Goal: Transaction & Acquisition: Purchase product/service

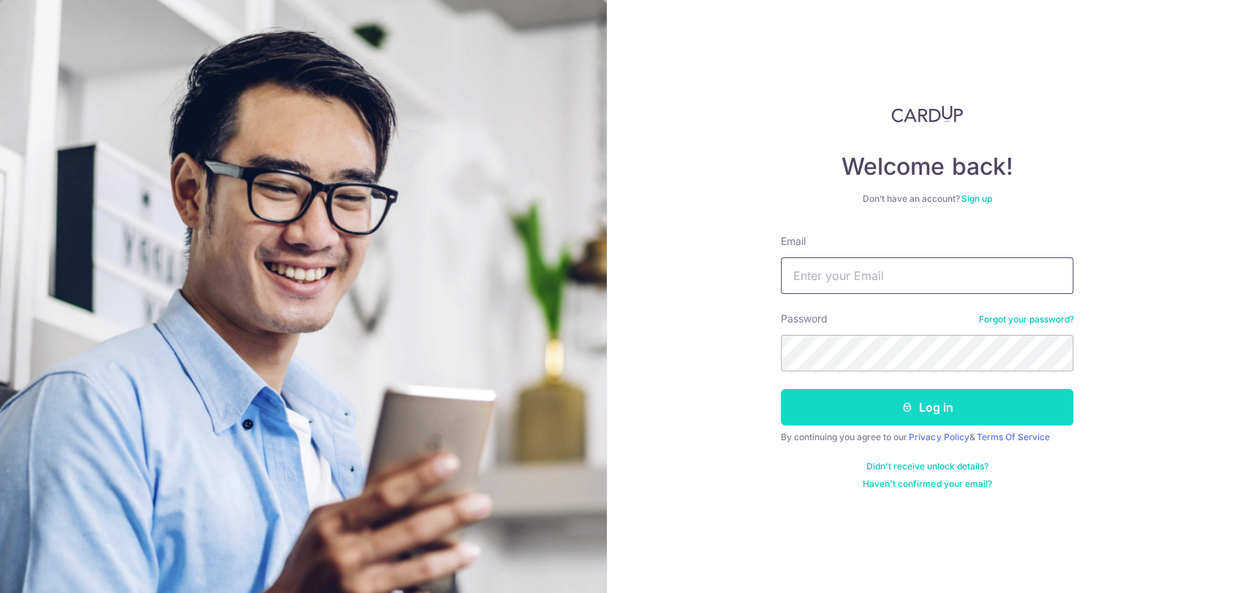
type input "[EMAIL_ADDRESS][DOMAIN_NAME]"
click at [911, 403] on icon "submit" at bounding box center [907, 407] width 12 height 12
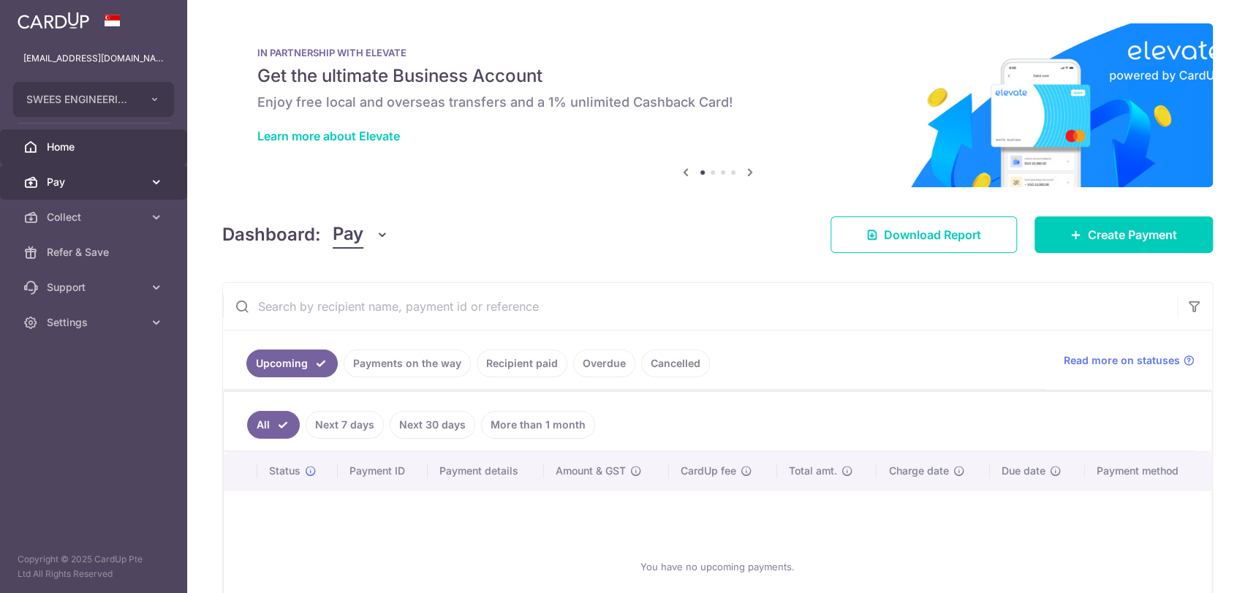
click at [99, 185] on span "Pay" at bounding box center [95, 182] width 96 height 15
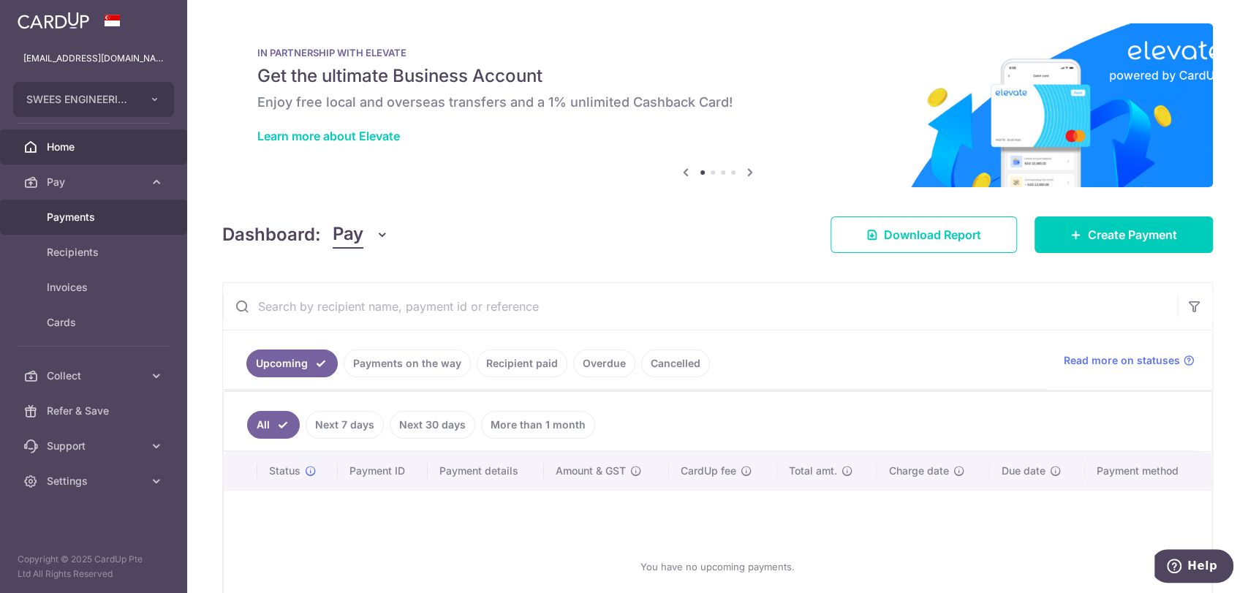
click at [86, 212] on span "Payments" at bounding box center [95, 217] width 96 height 15
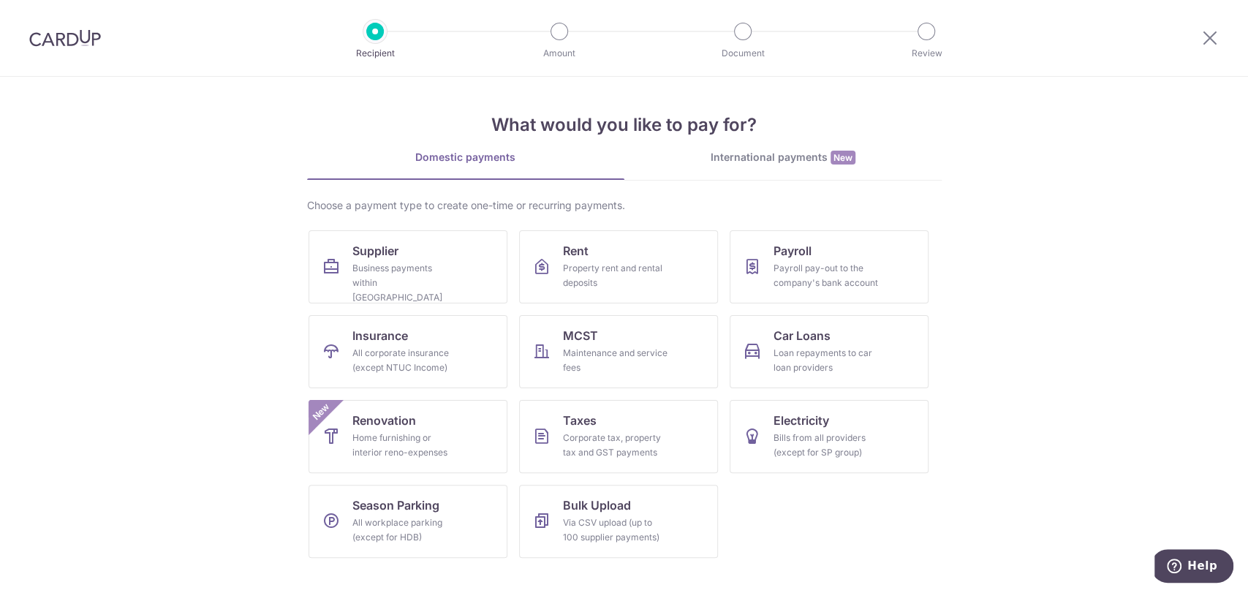
click at [814, 157] on div "International payments New" at bounding box center [782, 157] width 317 height 15
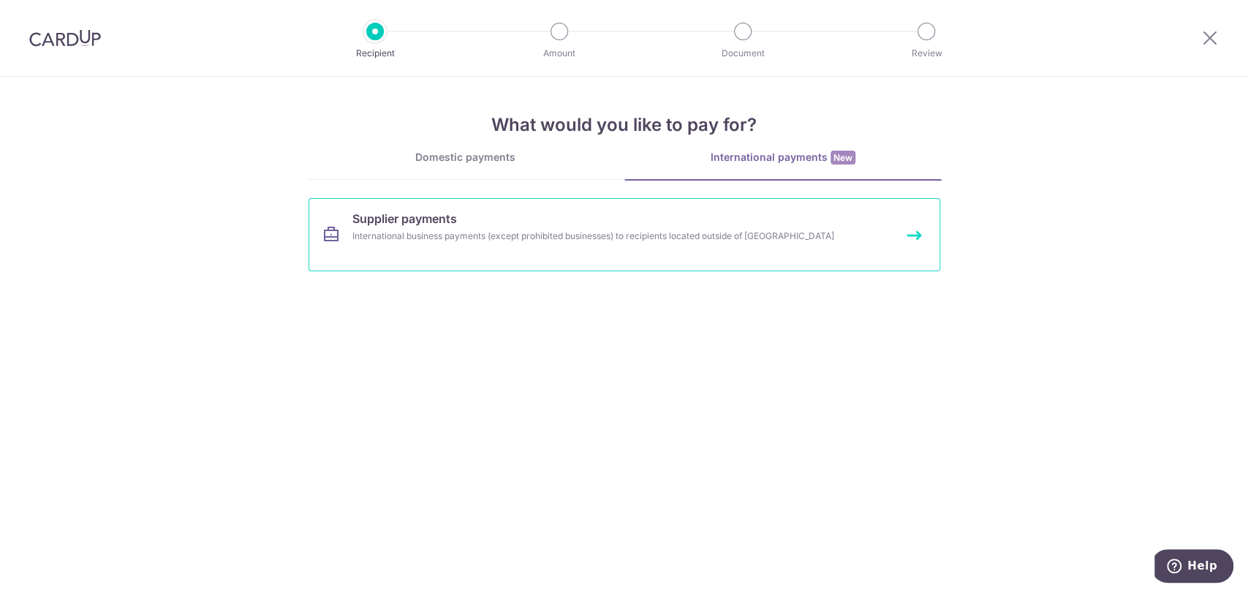
click at [531, 237] on div "International business payments (except prohibited businesses) to recipients lo…" at bounding box center [604, 236] width 505 height 15
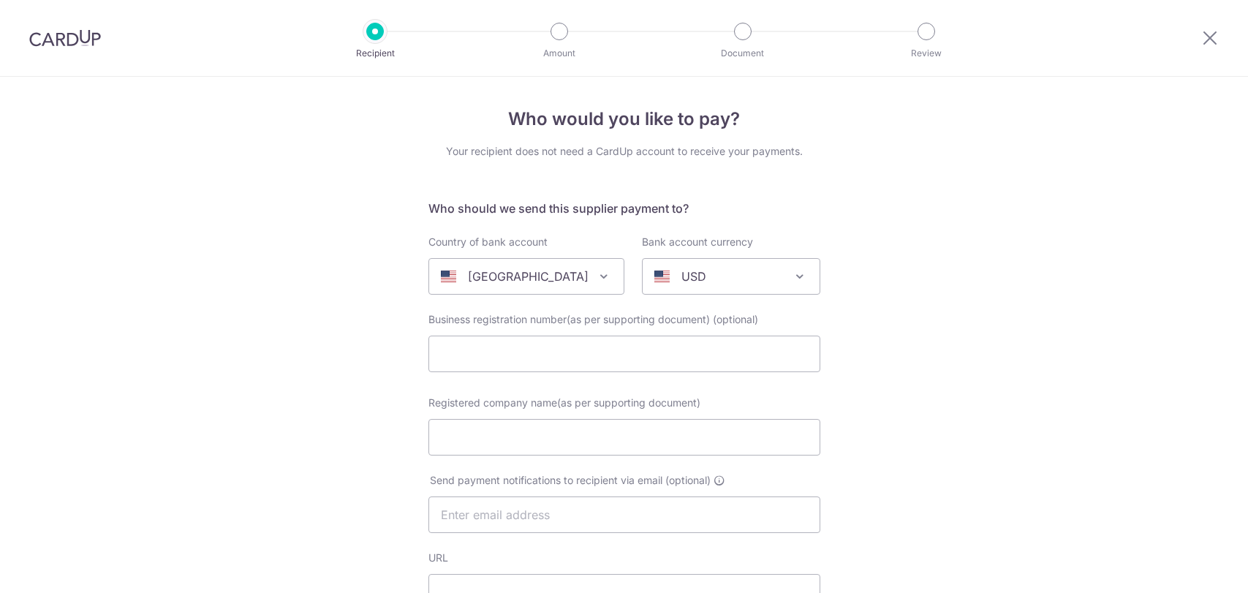
select select
click at [542, 266] on span "[GEOGRAPHIC_DATA]" at bounding box center [526, 276] width 194 height 35
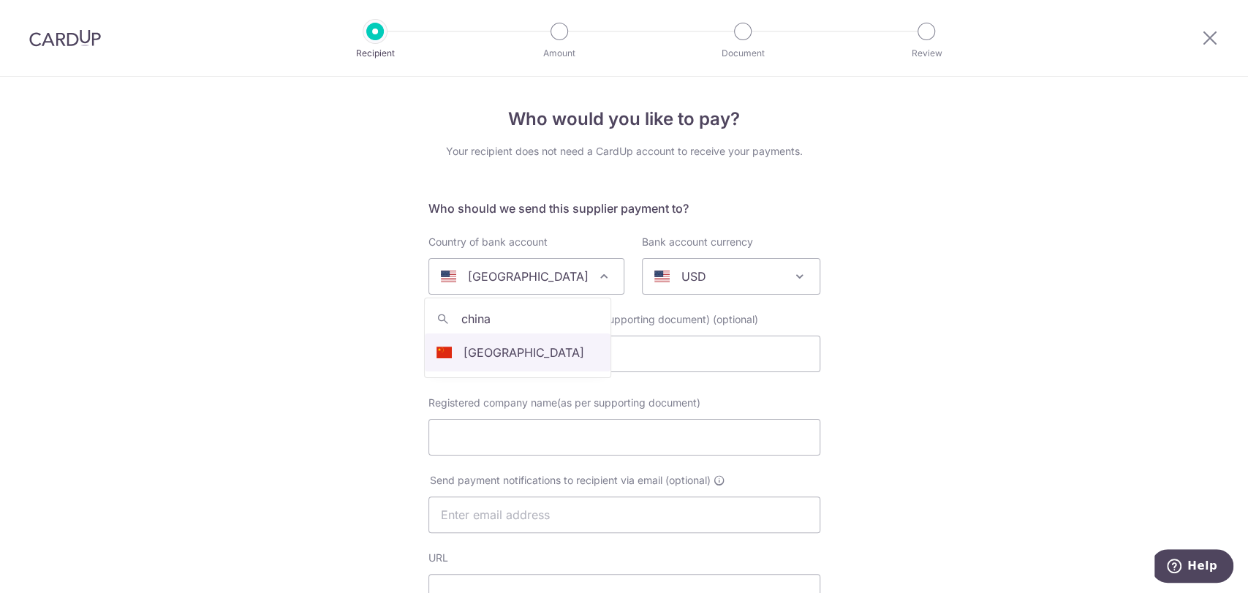
type input "china"
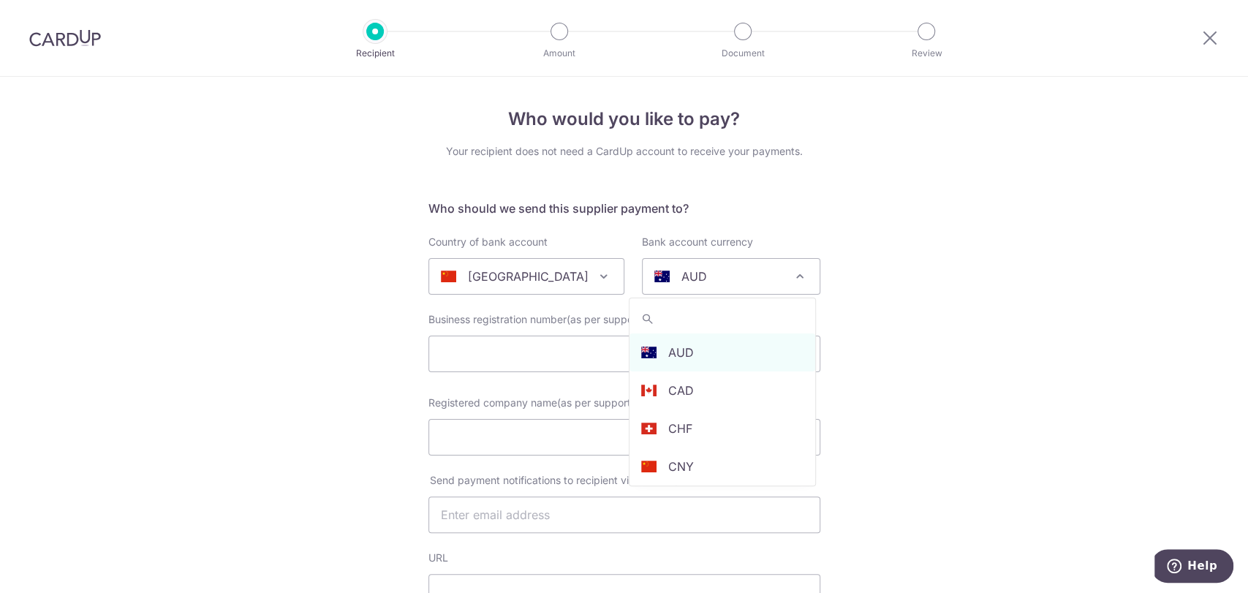
select select "48"
select select "China"
select select
type input "usd"
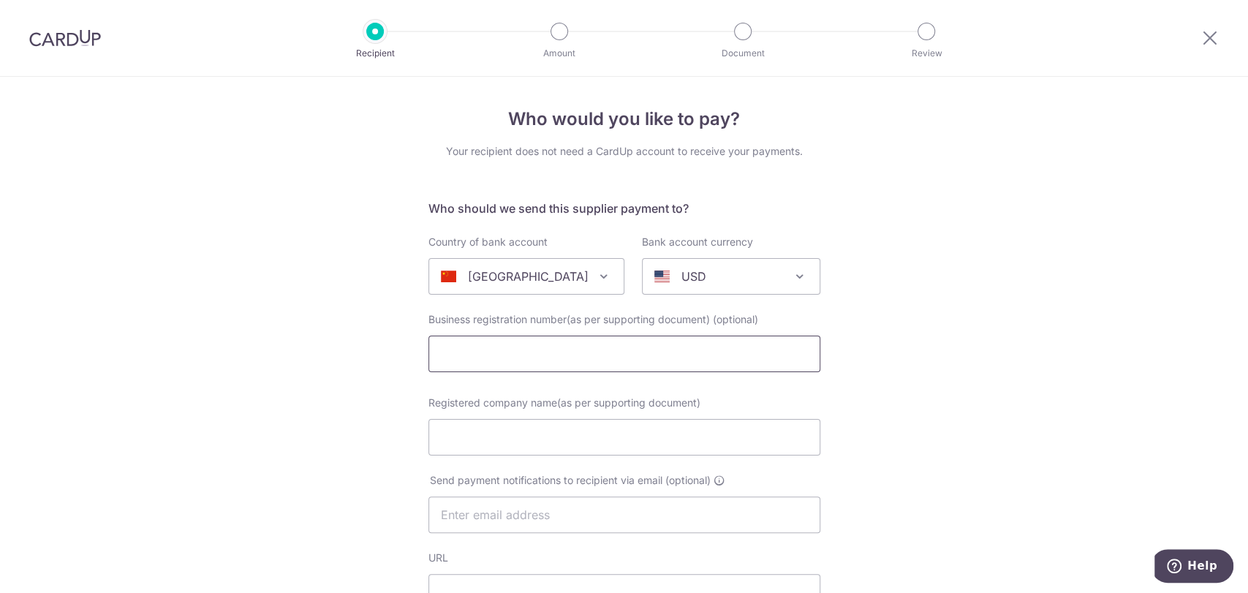
click at [619, 355] on input "text" at bounding box center [624, 353] width 392 height 37
click at [626, 364] on input "text" at bounding box center [624, 353] width 392 height 37
paste input "JiuJiang Z-Plastic Material Co,.Ltd."
type input "JiuJiang Z-Plastic Material Co,.Ltd."
drag, startPoint x: 651, startPoint y: 352, endPoint x: 158, endPoint y: 289, distance: 496.6
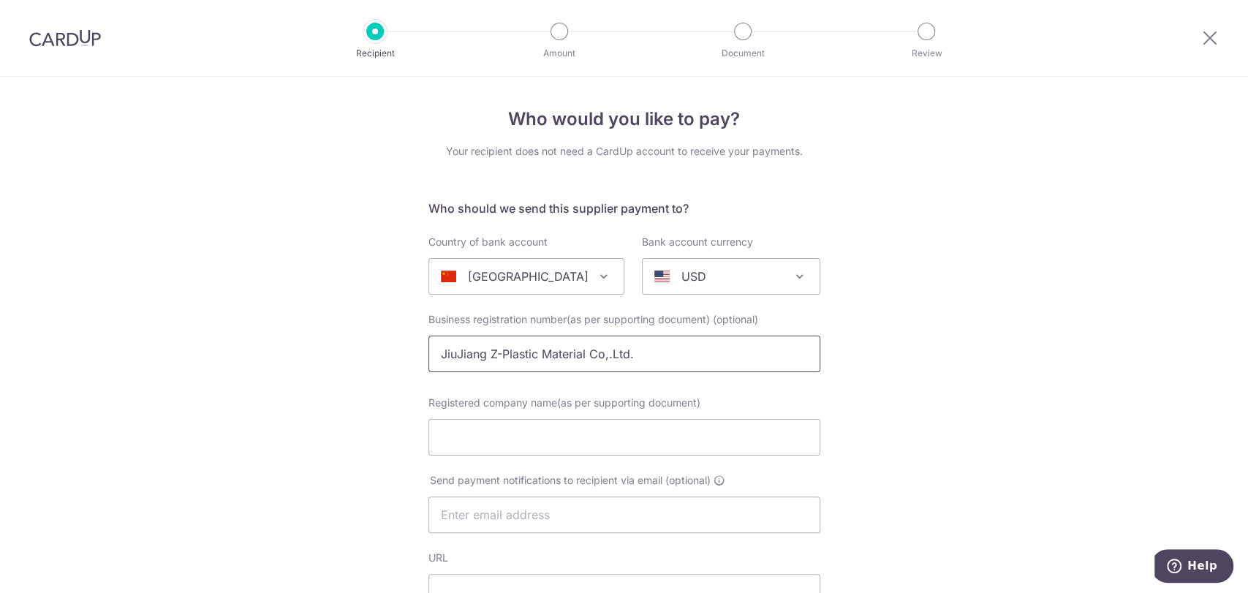
click at [473, 431] on input "Registered company name(as per supporting document)" at bounding box center [624, 437] width 392 height 37
paste input "JiuJiang Z-Plastic Material Co,.Ltd."
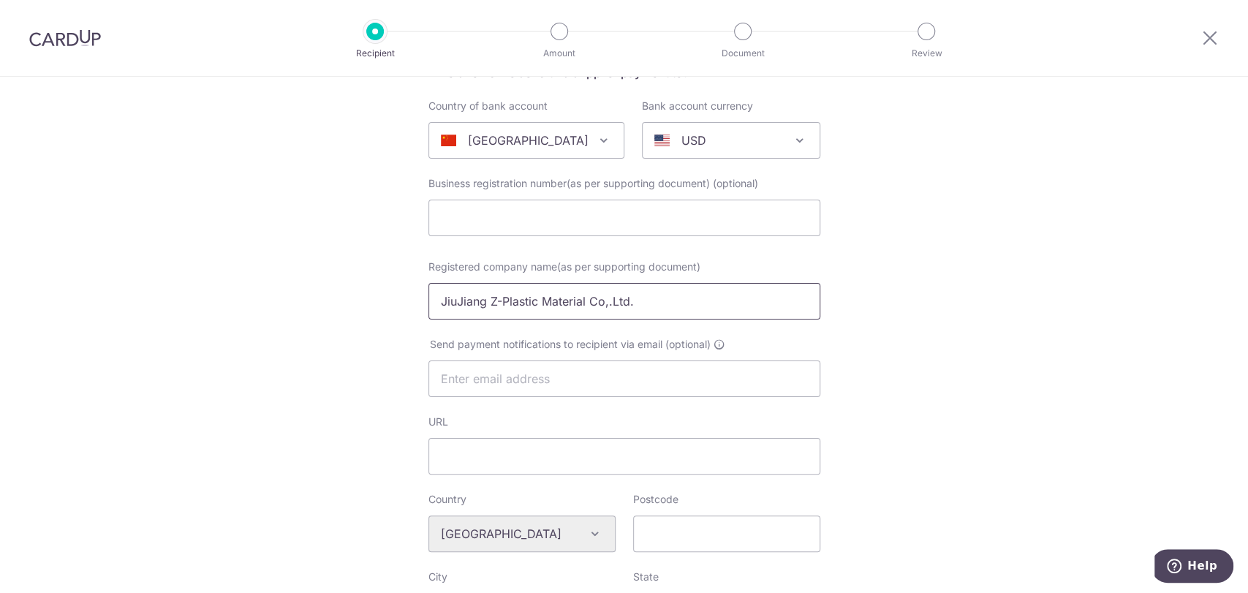
scroll to position [188, 0]
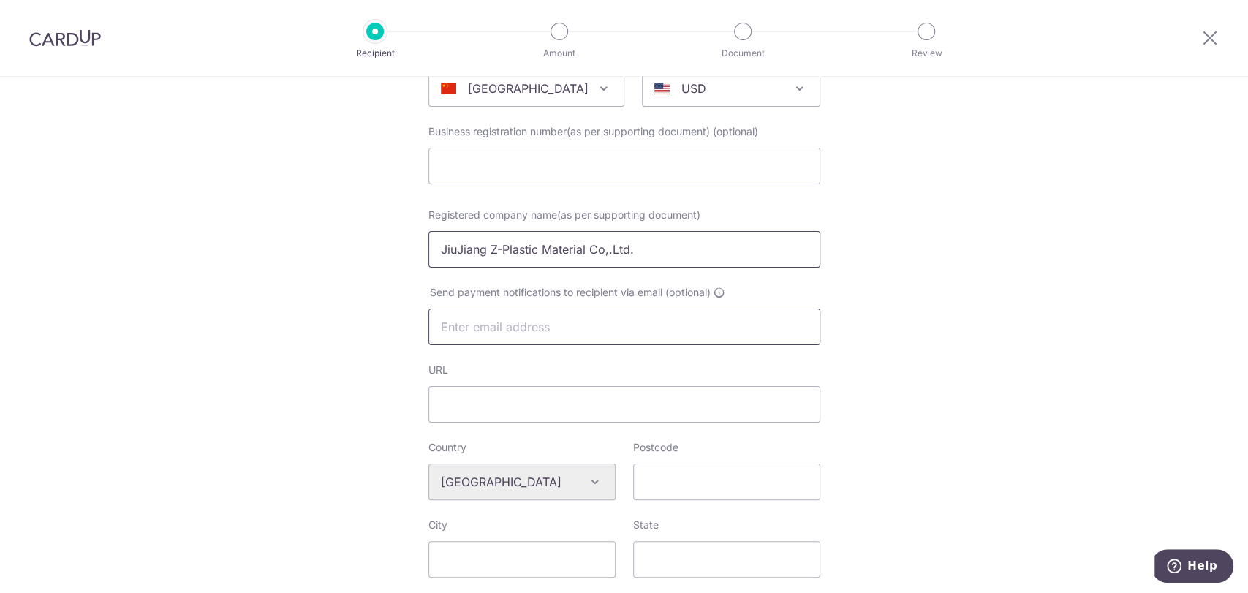
type input "JiuJiang Z-Plastic Material Co,.Ltd."
click at [515, 316] on input "text" at bounding box center [624, 326] width 392 height 37
drag, startPoint x: 905, startPoint y: 357, endPoint x: 874, endPoint y: 358, distance: 30.7
click at [905, 357] on div "Who would you like to pay? Your recipient does not need a CardUp account to rec…" at bounding box center [624, 509] width 1248 height 1241
click at [612, 413] on input "URL" at bounding box center [624, 404] width 392 height 37
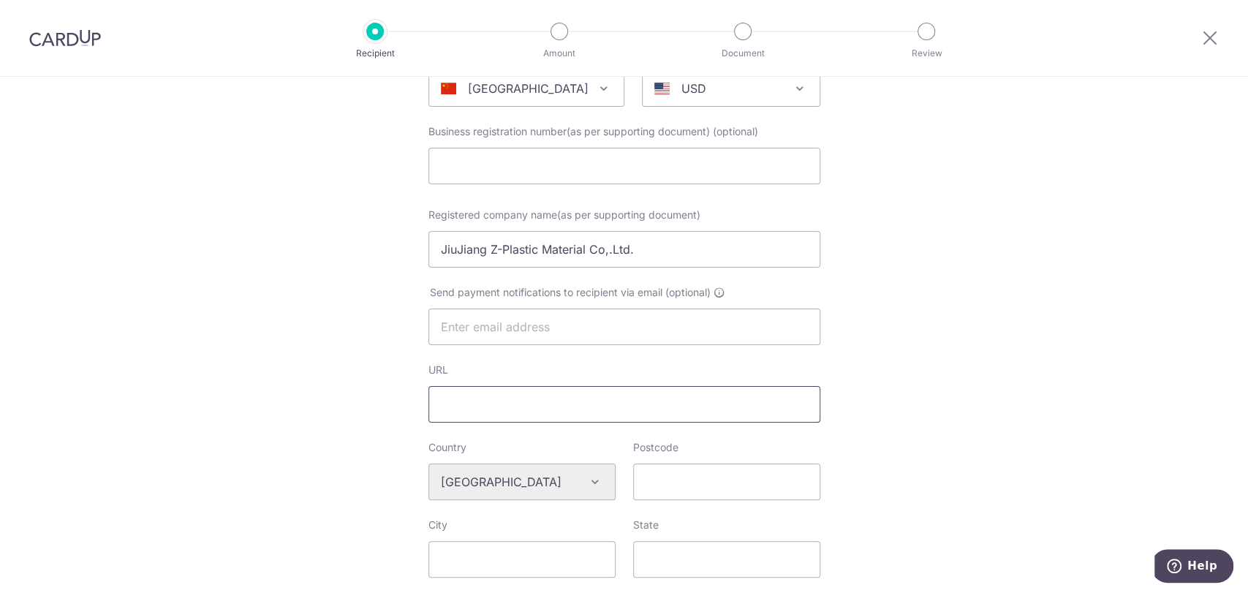
paste input "z-plastic.com"
type input "z-plastic.com"
click at [1009, 381] on div "Who would you like to pay? Your recipient does not need a CardUp account to rec…" at bounding box center [624, 509] width 1248 height 1241
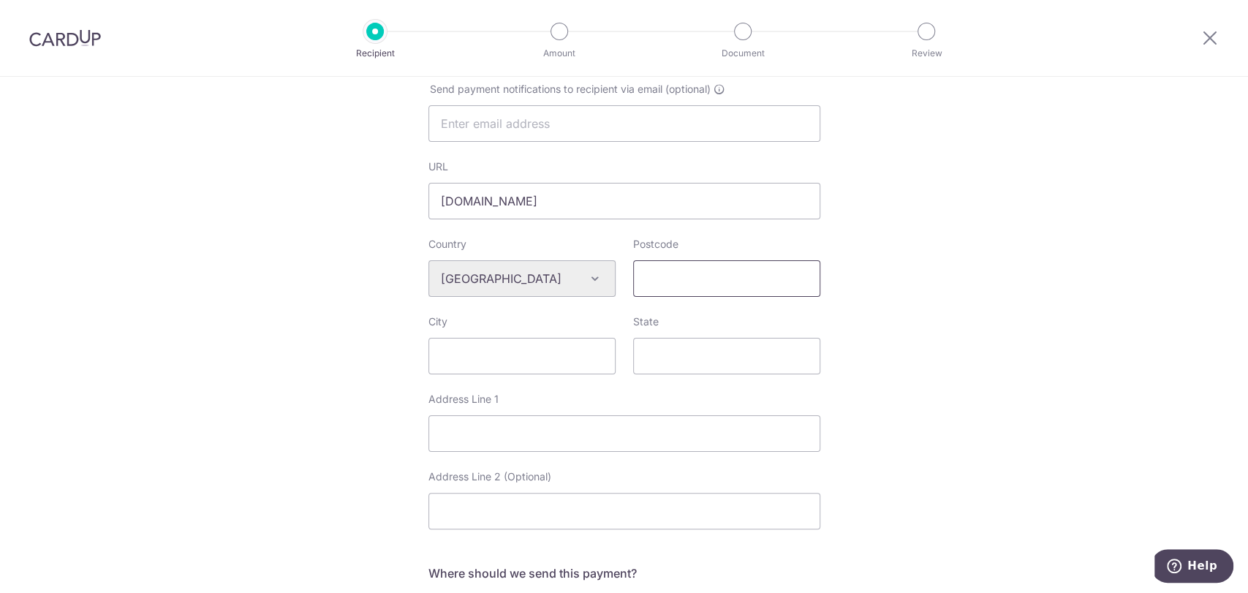
scroll to position [398, 0]
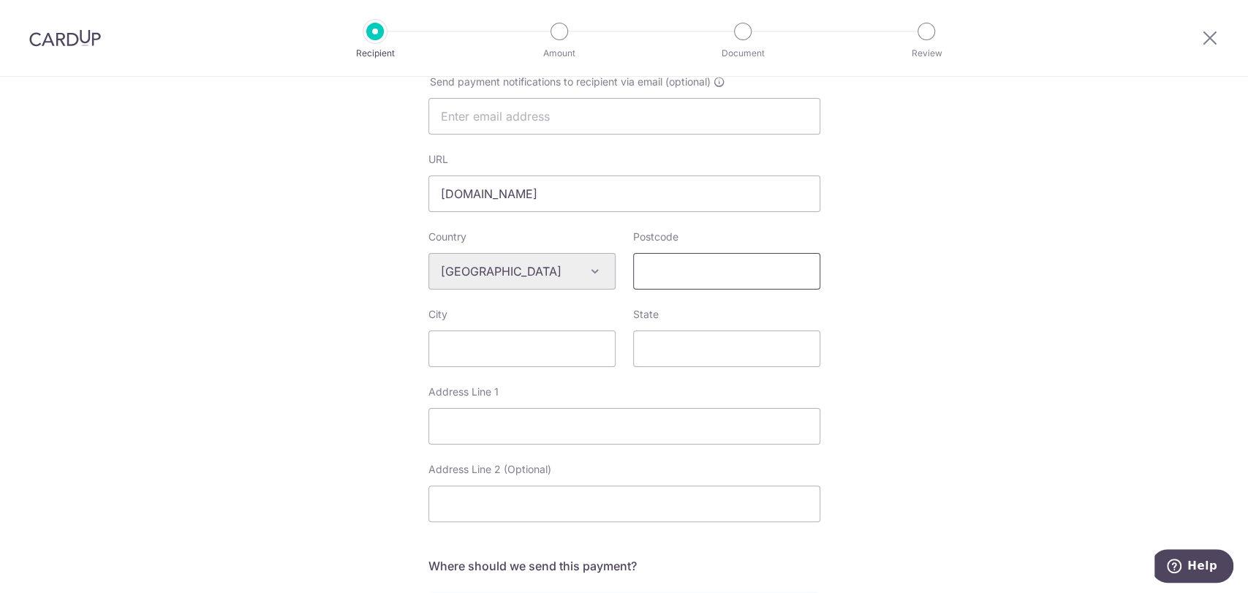
click at [676, 267] on input "Postcode" at bounding box center [726, 271] width 187 height 37
click at [439, 354] on input "City" at bounding box center [521, 348] width 187 height 37
click at [602, 428] on input "Address Line 1" at bounding box center [624, 426] width 392 height 37
click at [772, 344] on input "State" at bounding box center [726, 348] width 187 height 37
click at [968, 324] on div "Who would you like to pay? Your recipient does not need a CardUp account to rec…" at bounding box center [624, 298] width 1248 height 1241
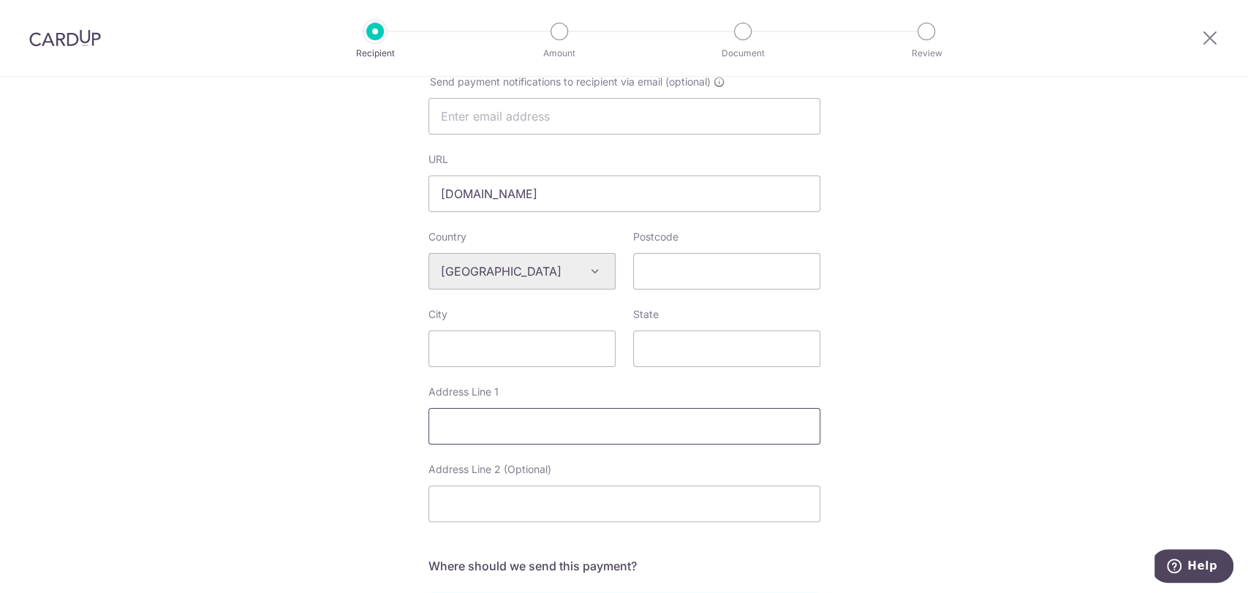
click at [564, 423] on input "Address Line 1" at bounding box center [624, 426] width 392 height 37
paste input "JiuJiang Z-Plastic Material Co,.Ltd."
type input "JiuJiang Z-Plastic Material Co,.Ltd."
click at [558, 517] on input "Address Line 2 (Optional)" at bounding box center [624, 503] width 392 height 37
click at [672, 492] on input "Address Line 2 (Optional)" at bounding box center [624, 503] width 392 height 37
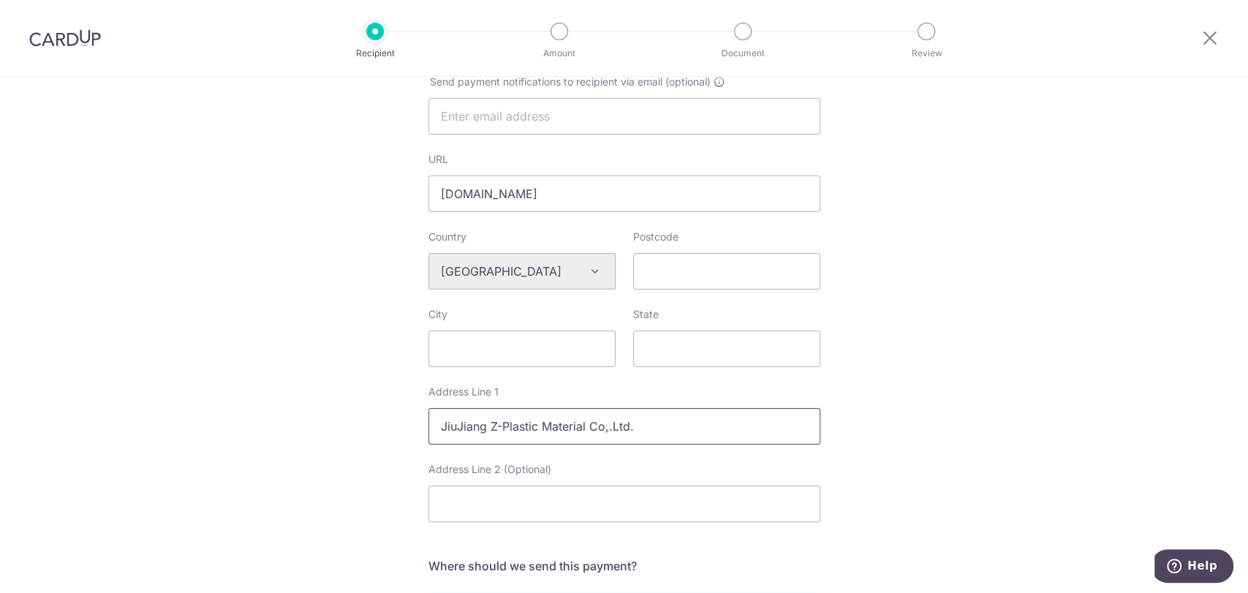
click at [737, 418] on input "JiuJiang Z-Plastic Material Co,.Ltd." at bounding box center [624, 426] width 392 height 37
drag, startPoint x: 745, startPoint y: 422, endPoint x: 317, endPoint y: 431, distance: 427.7
click at [317, 431] on div "Who would you like to pay? Your recipient does not need a CardUp account to rec…" at bounding box center [624, 298] width 1248 height 1241
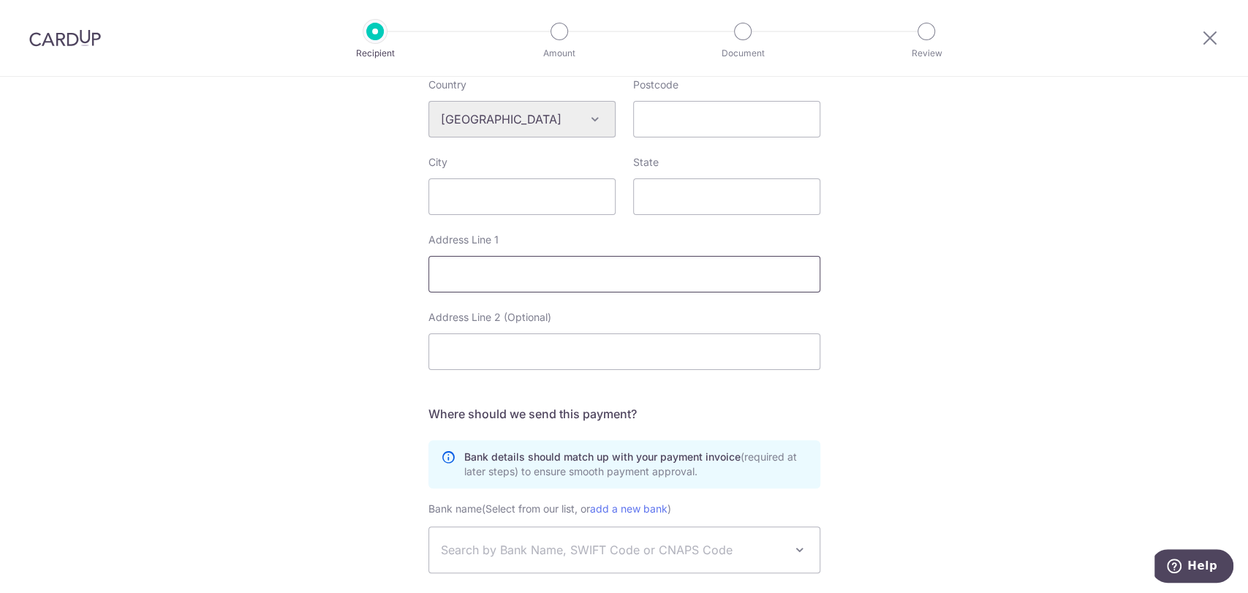
scroll to position [479, 0]
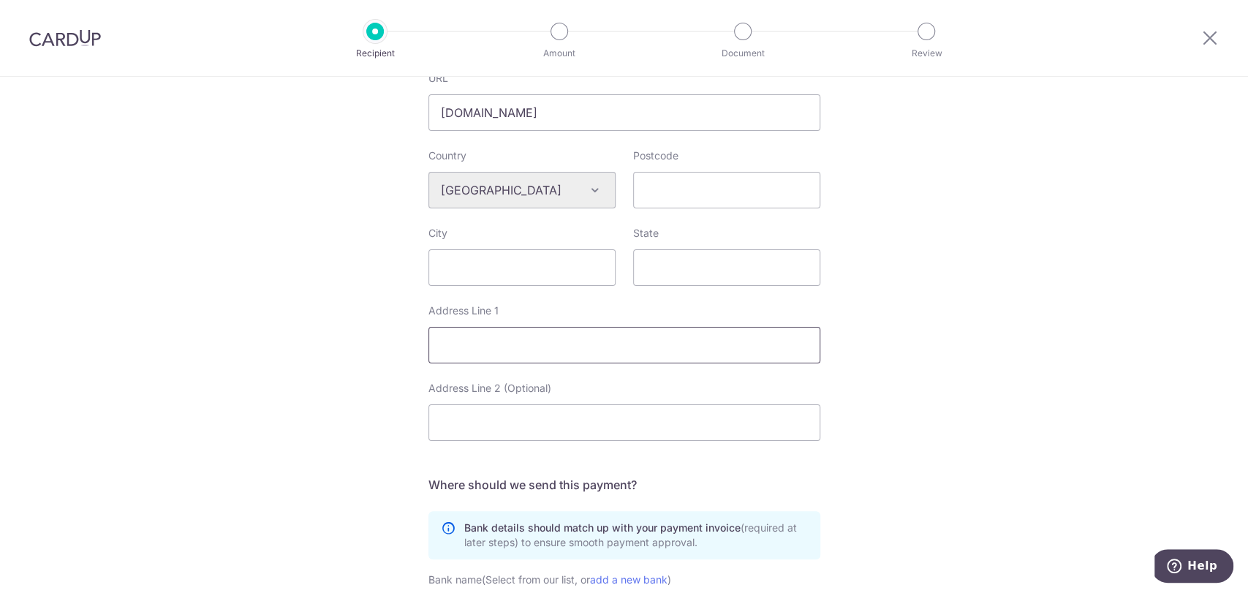
paste input "WANFU INDUSTRIAL ZONE, WUNING COUNTY"
type input "WANFU INDUSTRIAL ZONE, WUNING COUNTY"
click at [551, 434] on input "Address Line 2 (Optional)" at bounding box center [624, 422] width 392 height 37
paste input "JIUJIANG CITY, JIANGXI, CHINA"
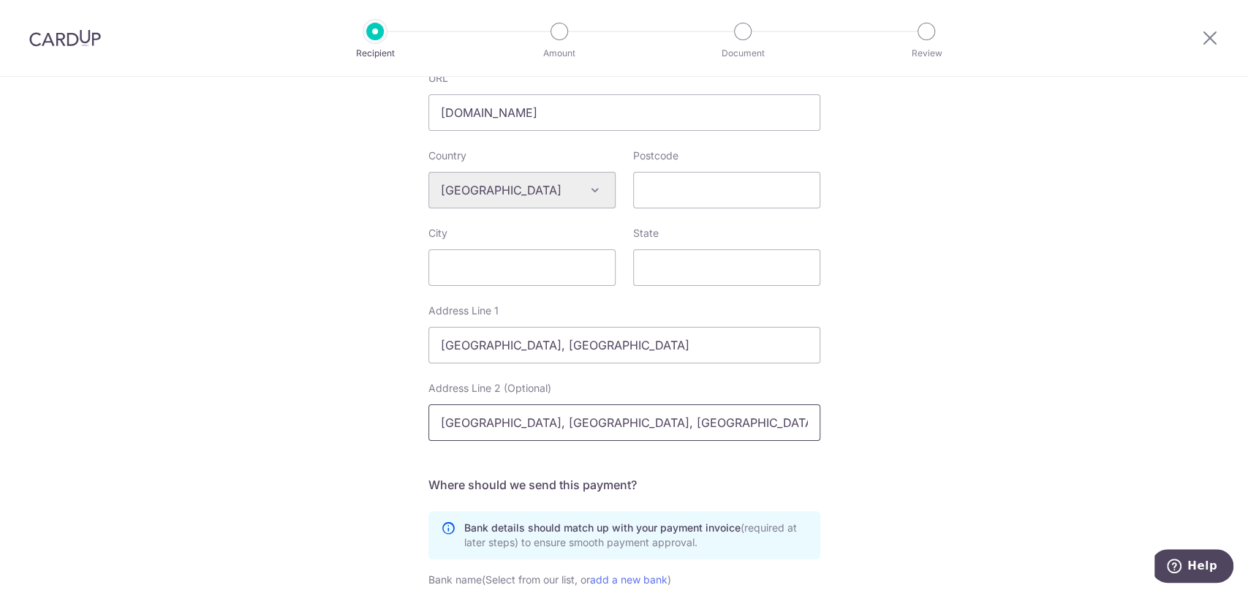
type input "JIUJIANG CITY, JIANGXI, CHINA"
click at [927, 249] on div "Who would you like to pay? Your recipient does not need a CardUp account to rec…" at bounding box center [624, 217] width 1248 height 1241
click at [748, 265] on input "State" at bounding box center [726, 267] width 187 height 37
click at [698, 201] on input "Postcode" at bounding box center [726, 190] width 187 height 37
click at [580, 419] on input "JIUJIANG CITY, JIANGXI, CHINA" at bounding box center [624, 422] width 392 height 37
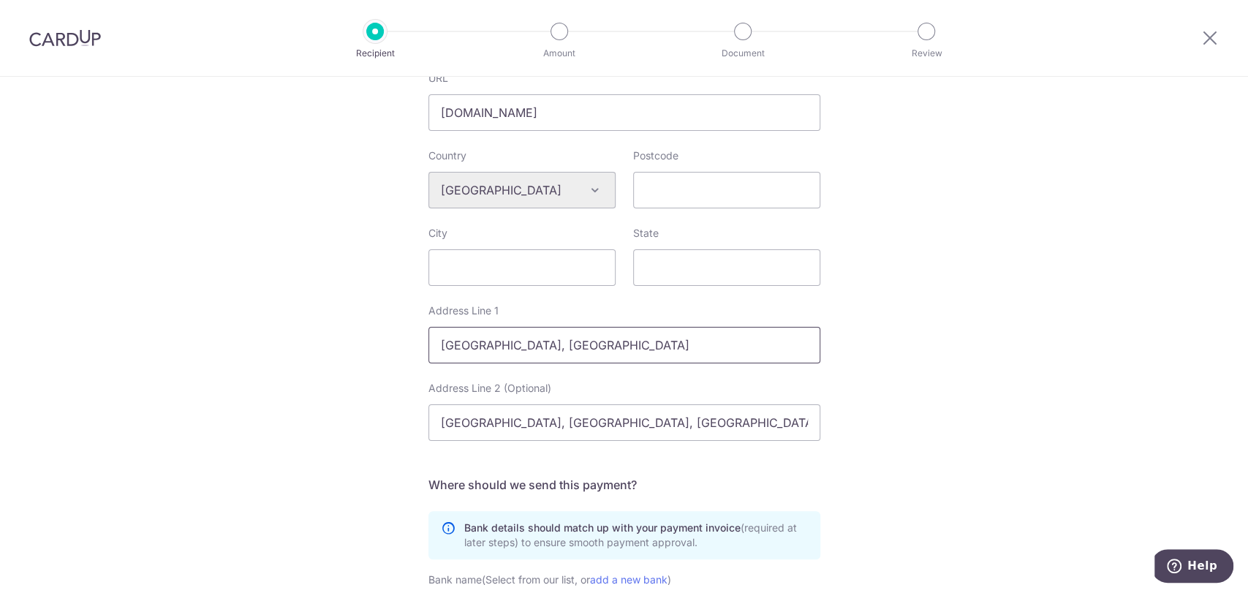
drag, startPoint x: 431, startPoint y: 345, endPoint x: 721, endPoint y: 353, distance: 290.3
click at [721, 353] on input "WANFU INDUSTRIAL ZONE, WUNING COUNTY" at bounding box center [624, 345] width 392 height 37
click at [1094, 343] on div "Who would you like to pay? Your recipient does not need a CardUp account to rec…" at bounding box center [624, 217] width 1248 height 1241
click at [713, 268] on input "State" at bounding box center [726, 267] width 187 height 37
click at [743, 189] on input "Postcode" at bounding box center [726, 190] width 187 height 37
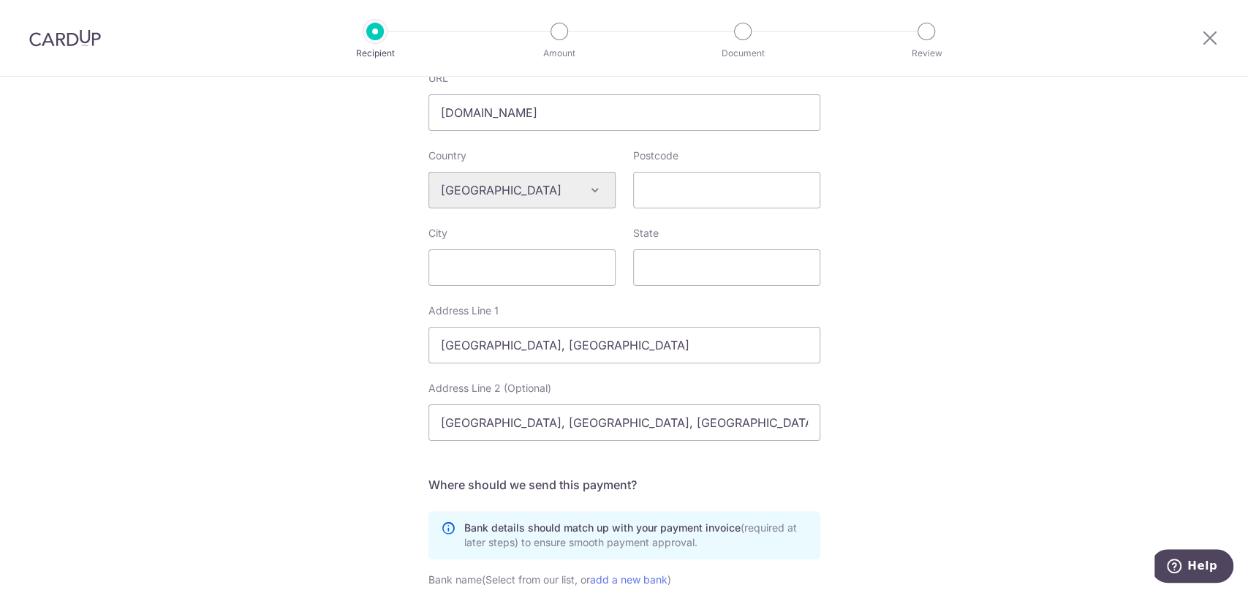
drag, startPoint x: 1025, startPoint y: 219, endPoint x: 963, endPoint y: 224, distance: 62.3
click at [1025, 219] on div "Who would you like to pay? Your recipient does not need a CardUp account to rec…" at bounding box center [624, 217] width 1248 height 1241
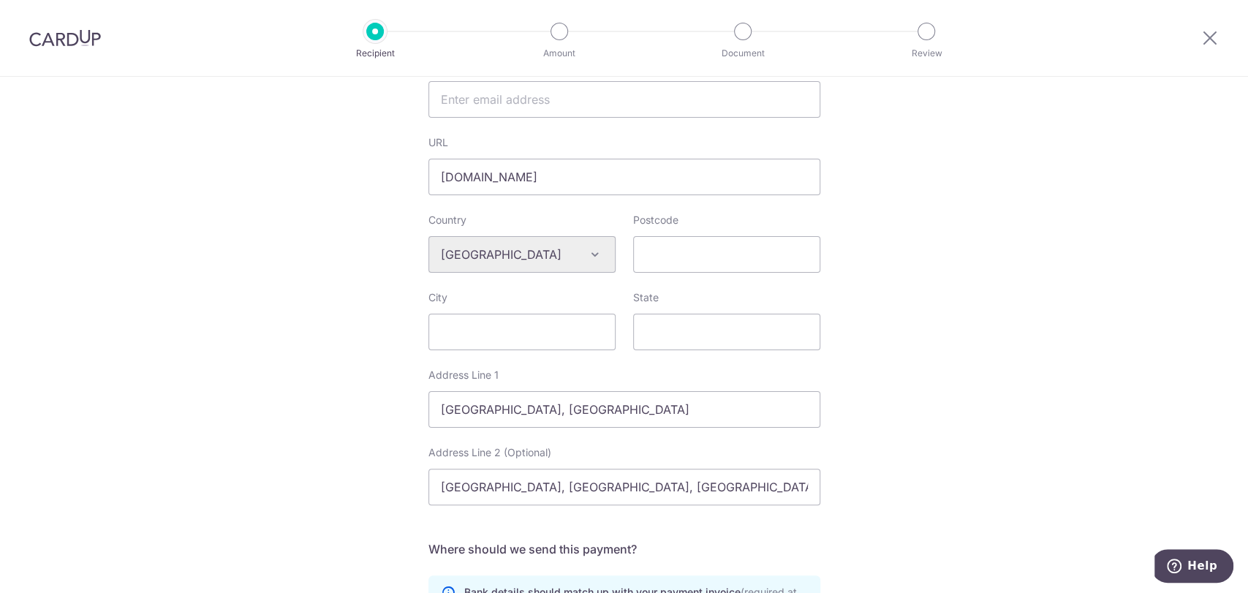
scroll to position [317, 0]
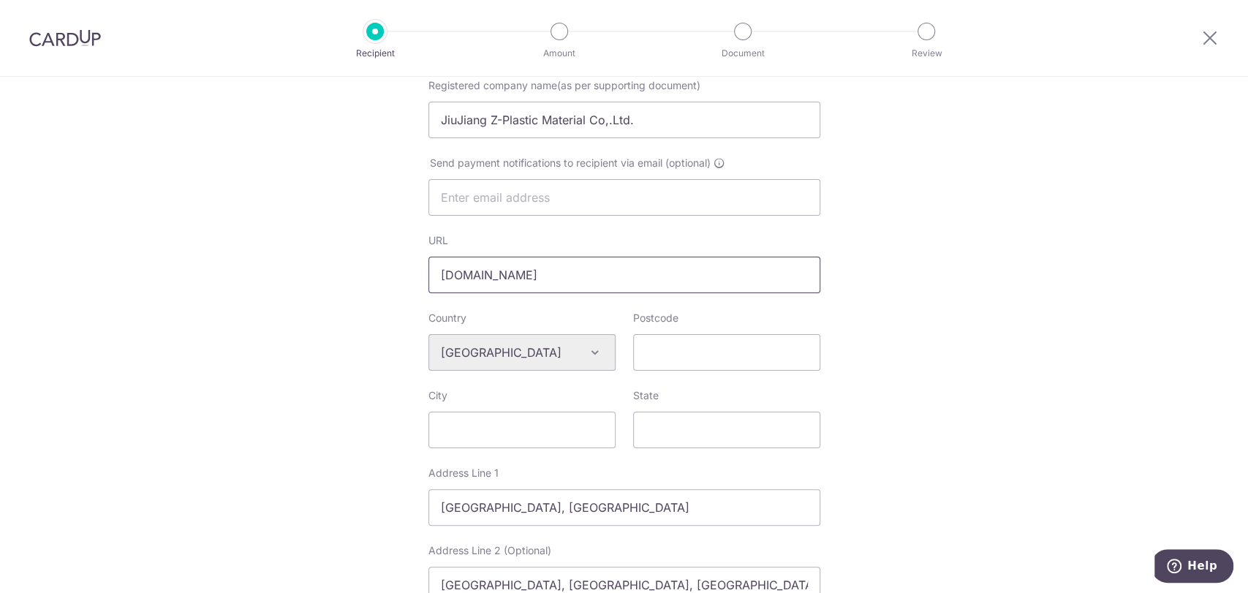
drag, startPoint x: 555, startPoint y: 278, endPoint x: 142, endPoint y: 277, distance: 413.7
click at [142, 277] on div "Who would you like to pay? Your recipient does not need a CardUp account to rec…" at bounding box center [624, 380] width 1248 height 1241
paste input "https://www.autai.com/en/index.html"
type input "https://www.autai.com/en/index.html"
click at [970, 288] on div "Who would you like to pay? Your recipient does not need a CardUp account to rec…" at bounding box center [624, 380] width 1248 height 1241
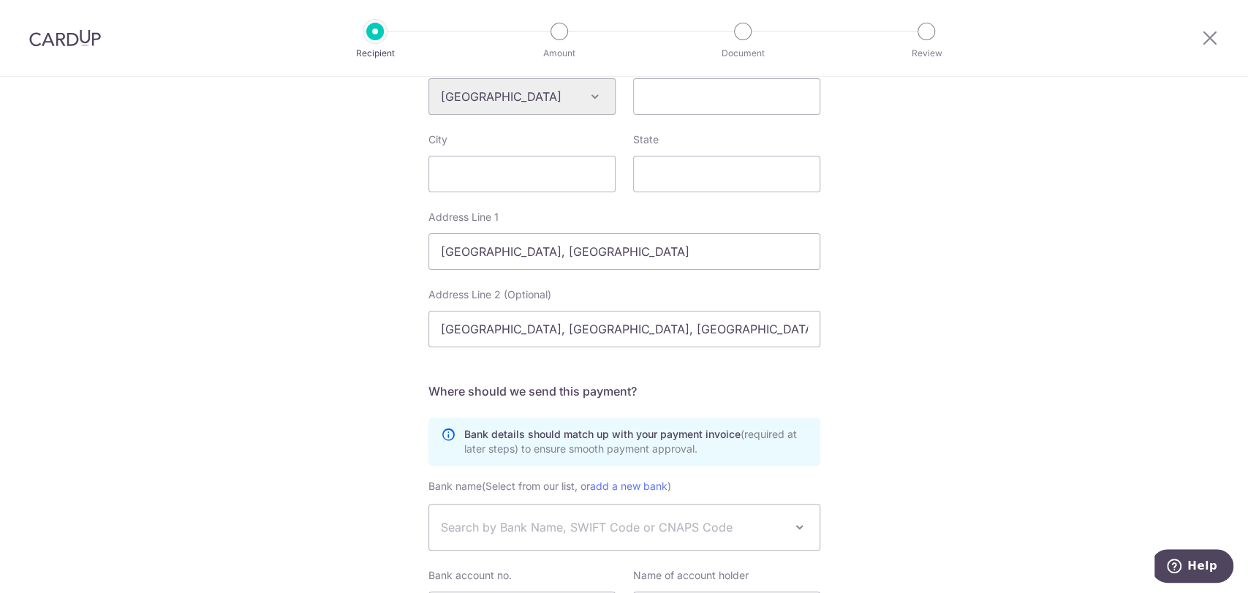
scroll to position [546, 0]
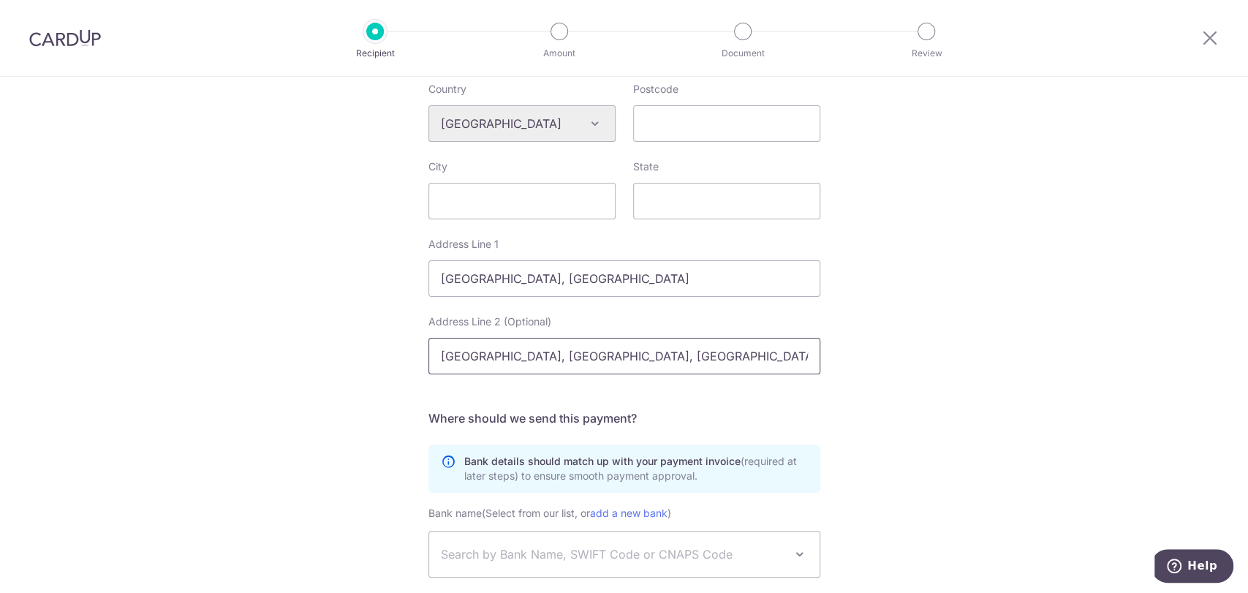
drag, startPoint x: 518, startPoint y: 359, endPoint x: 429, endPoint y: 352, distance: 89.4
click at [429, 352] on input "JIUJIANG CITY, JIANGXI, CHINA" at bounding box center [624, 356] width 392 height 37
click at [474, 200] on input "City" at bounding box center [521, 201] width 187 height 37
paste input "JIUJIANG CITY"
type input "JIUJIANG CITY"
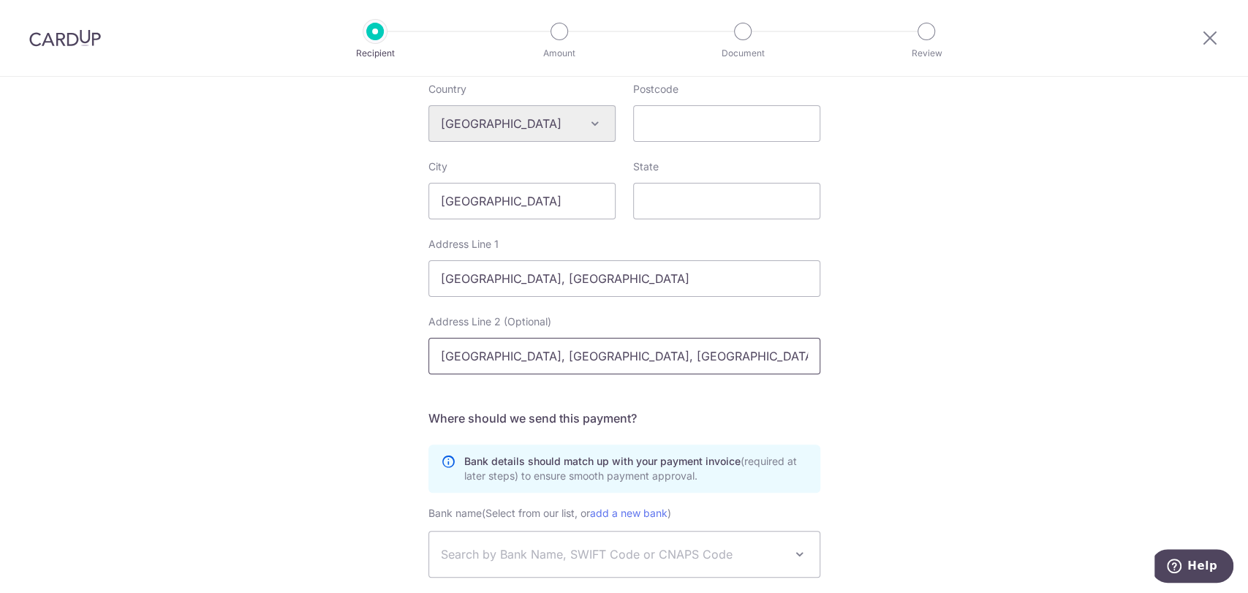
drag, startPoint x: 530, startPoint y: 353, endPoint x: 572, endPoint y: 359, distance: 42.8
click at [572, 359] on input "JIUJIANG CITY, JIANGXI, CHINA" at bounding box center [624, 356] width 392 height 37
click at [653, 199] on input "State" at bounding box center [726, 201] width 187 height 37
paste input "JIANGXI"
type input "JIANGXI"
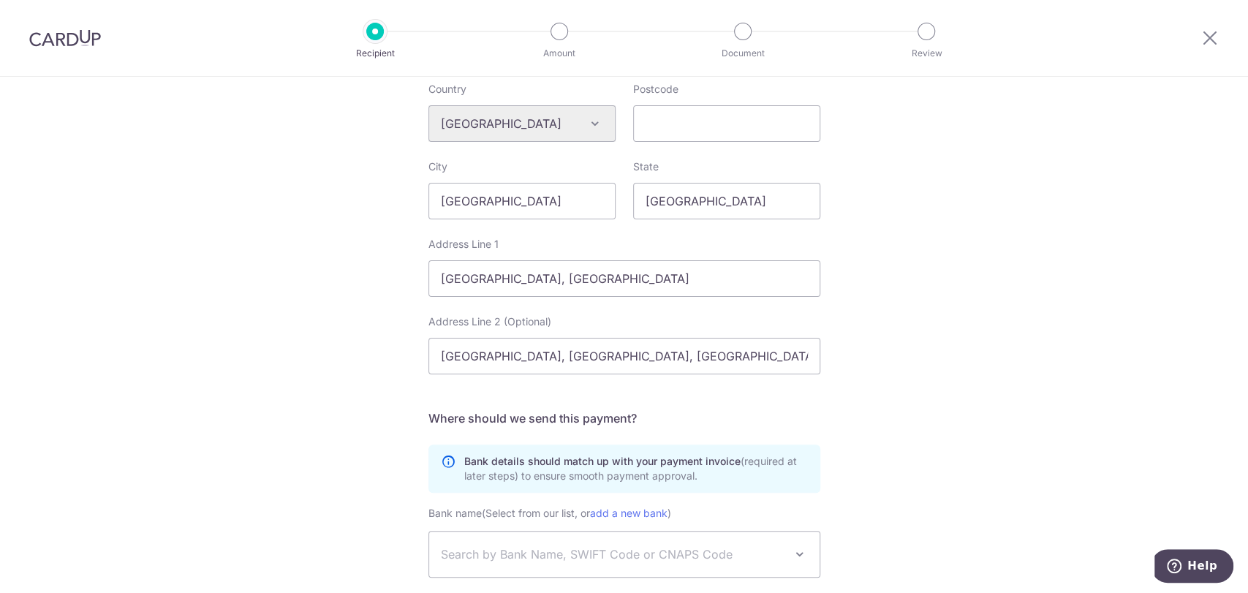
click at [1050, 311] on div "Who would you like to pay? Your recipient does not need a CardUp account to rec…" at bounding box center [624, 151] width 1248 height 1241
click at [686, 129] on input "Postcode" at bounding box center [726, 123] width 187 height 37
paste input "332399"
type input "332399"
click at [1062, 181] on div "Who would you like to pay? Your recipient does not need a CardUp account to rec…" at bounding box center [624, 151] width 1248 height 1241
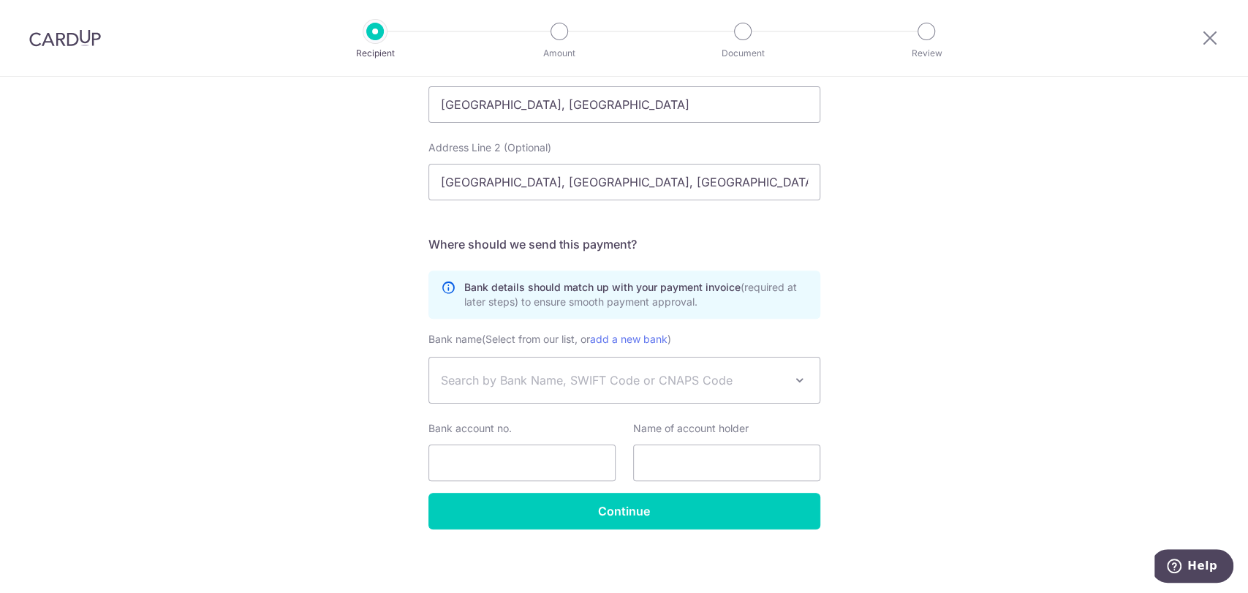
scroll to position [725, 0]
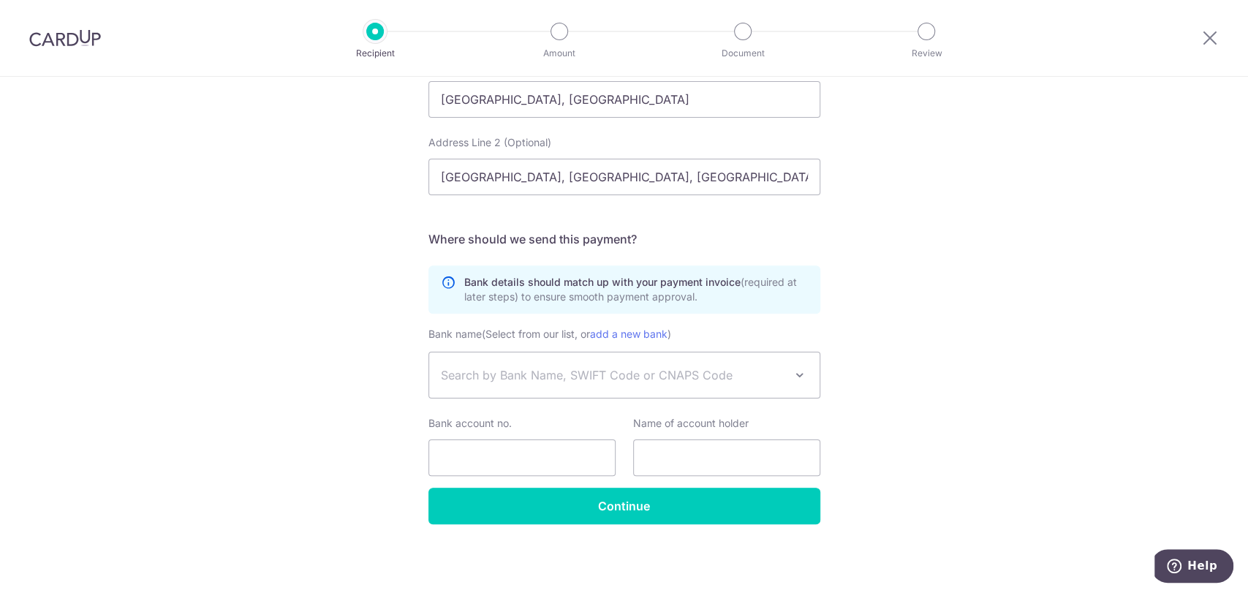
click at [558, 374] on span "Search by Bank Name, SWIFT Code or CNAPS Code" at bounding box center [613, 375] width 344 height 18
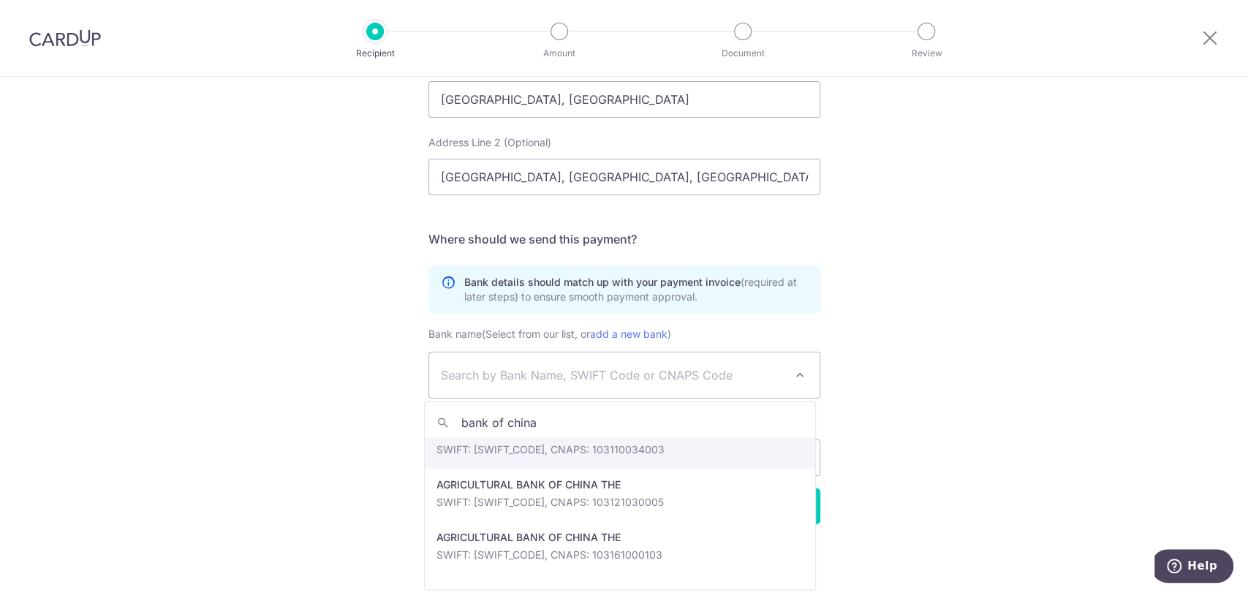
scroll to position [162, 0]
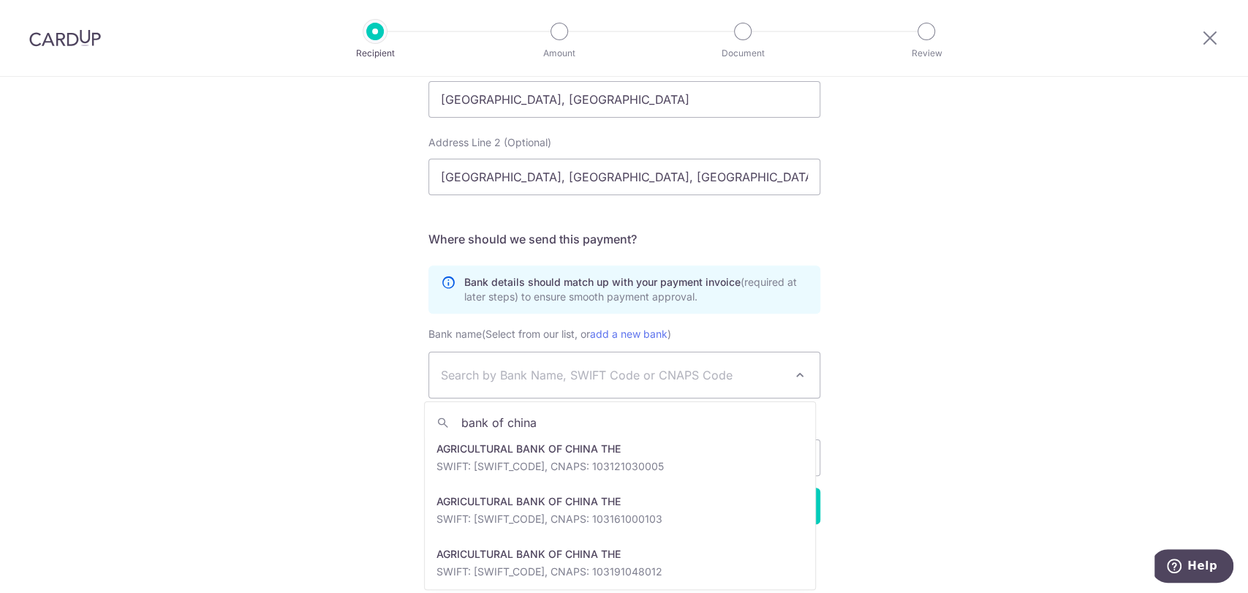
type input "bank of china"
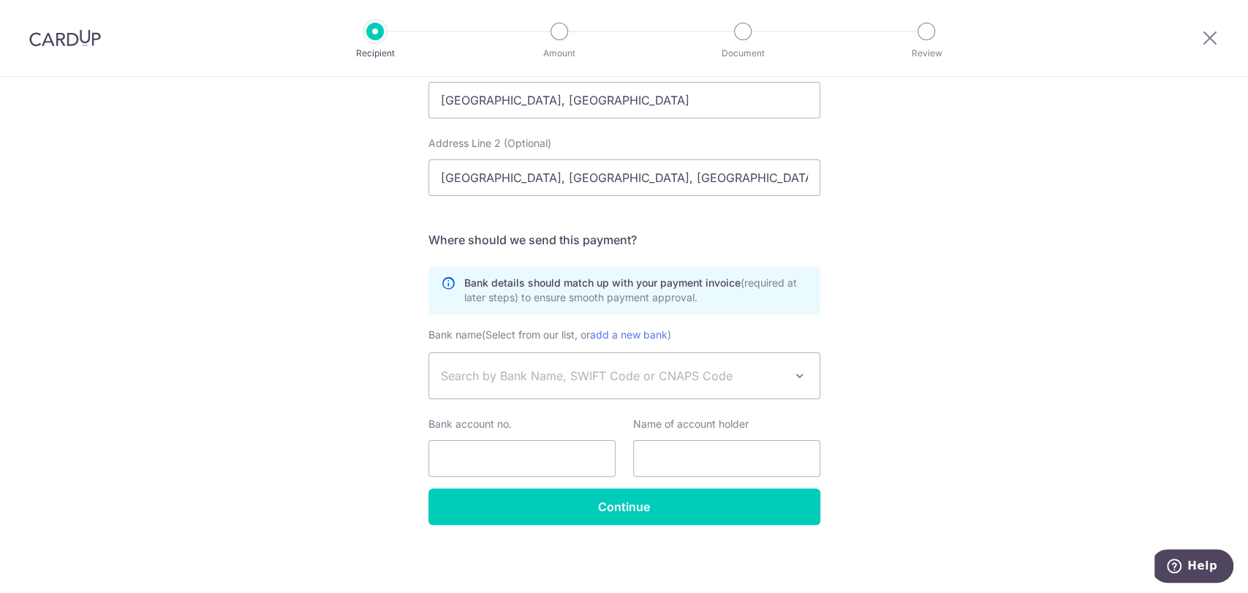
scroll to position [725, 0]
click at [663, 392] on span "Search by Bank Name, SWIFT Code or CNAPS Code" at bounding box center [624, 374] width 390 height 45
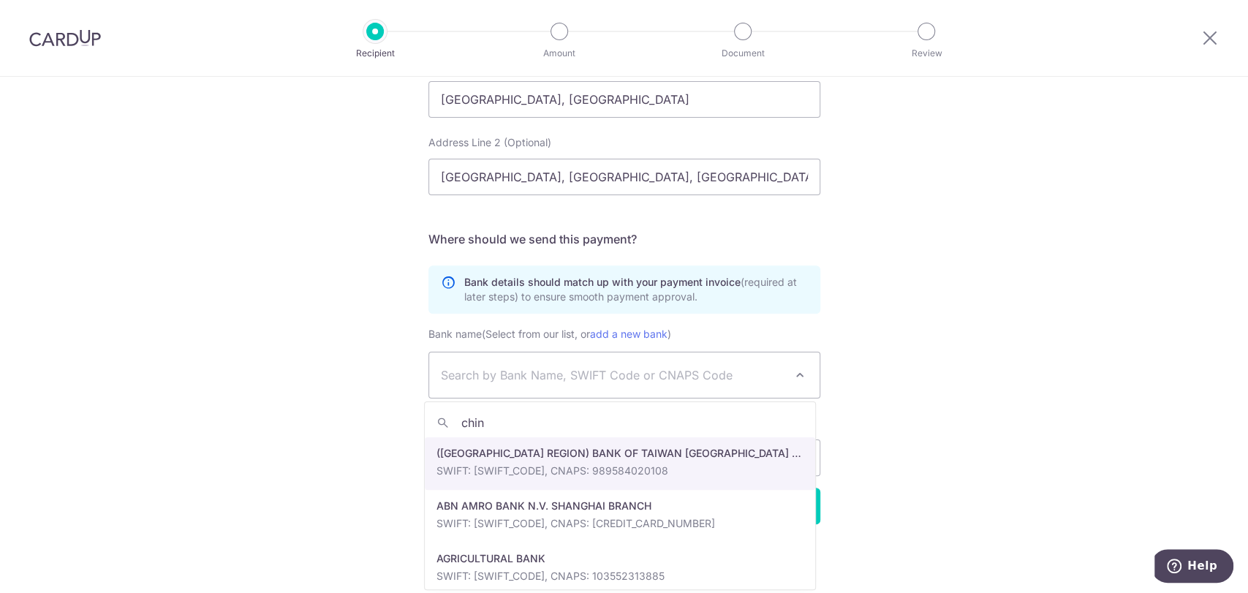
type input "china"
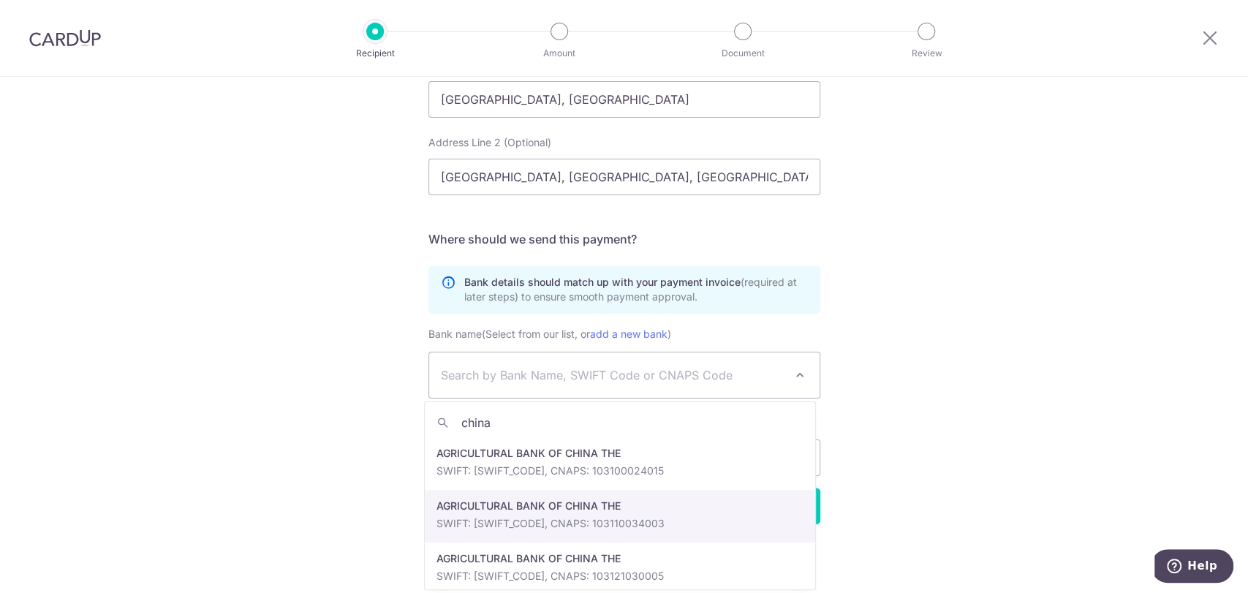
scroll to position [81, 0]
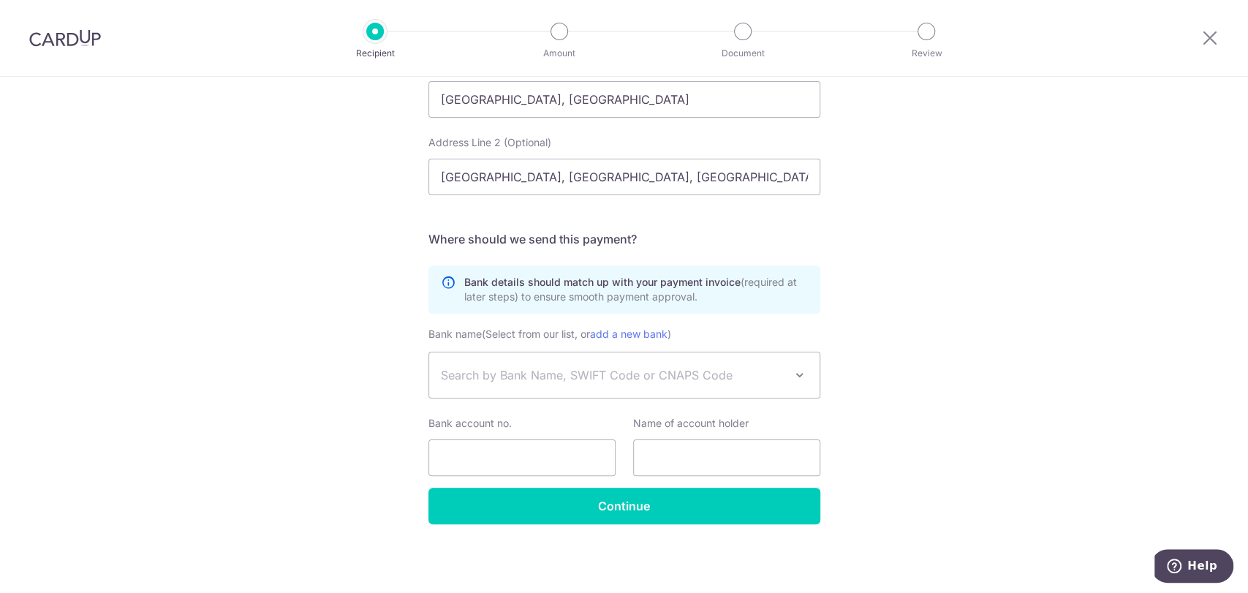
click at [615, 378] on span "Search by Bank Name, SWIFT Code or CNAPS Code" at bounding box center [613, 375] width 344 height 18
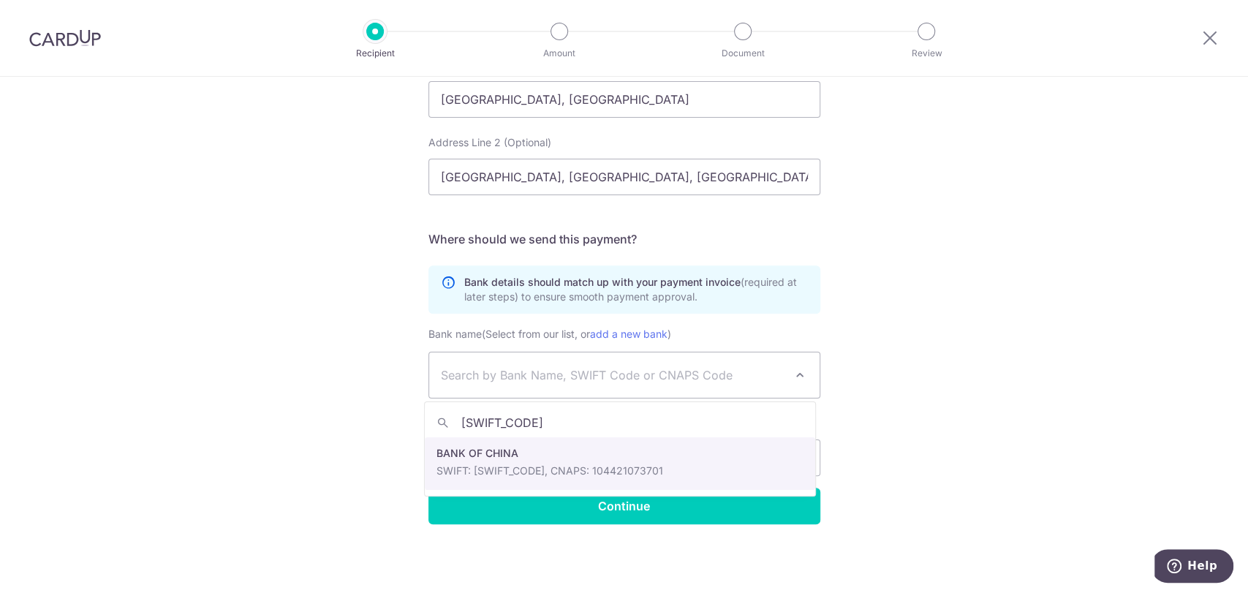
type input "BKCHCNBJ550"
select select "9805"
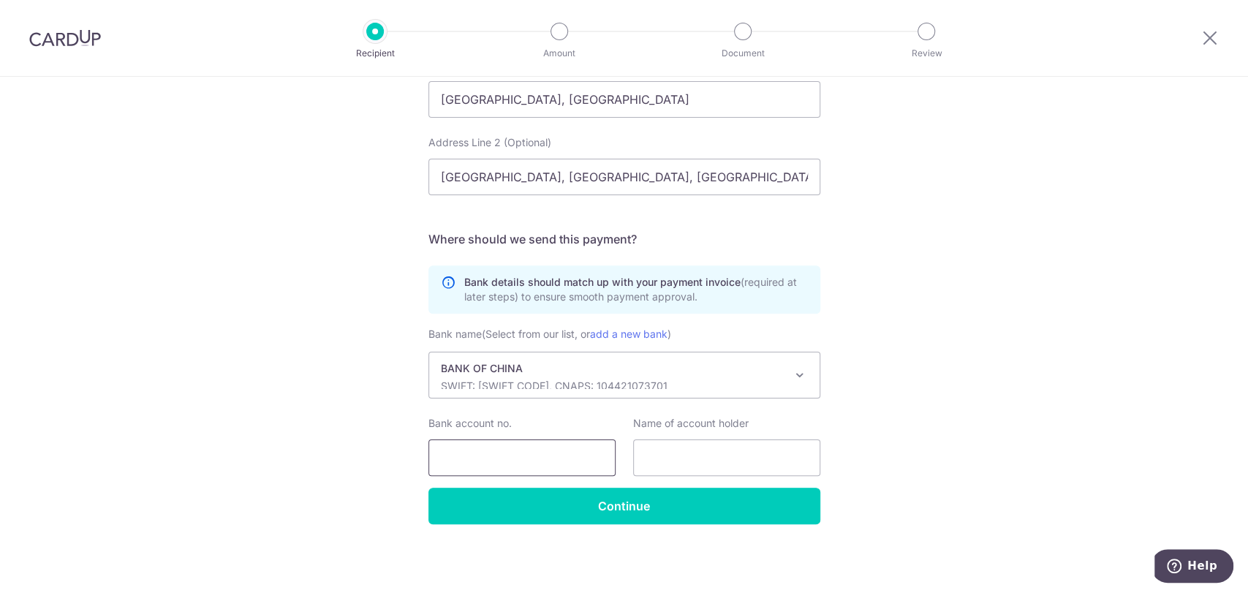
click at [546, 455] on input "Bank account no." at bounding box center [521, 457] width 187 height 37
paste input "1917 5647 6518"
click at [498, 462] on input "1917 5647 6518" at bounding box center [521, 457] width 187 height 37
click at [495, 459] on input "1917 5647 6518" at bounding box center [521, 457] width 187 height 37
click at [464, 463] on input "1917 56476518" at bounding box center [521, 457] width 187 height 37
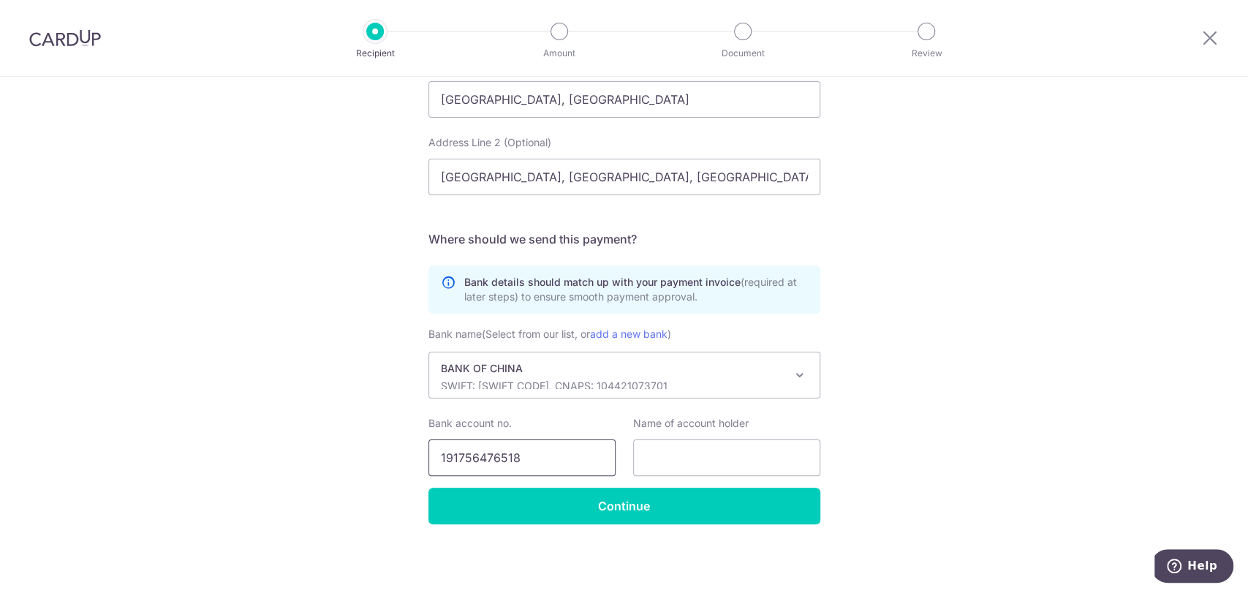
click at [435, 452] on input "191756476518" at bounding box center [521, 457] width 187 height 37
type input "191756476518"
click at [702, 448] on input "text" at bounding box center [726, 457] width 187 height 37
paste input "JiuJiang Z-Plastic Material Co,.Ltd."
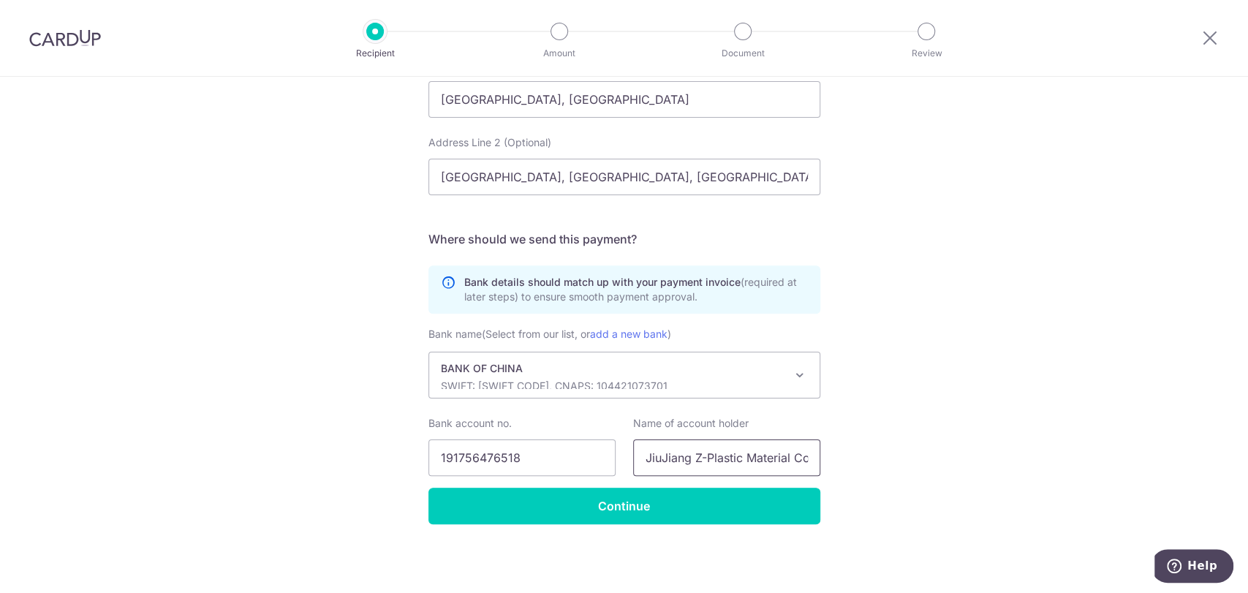
drag, startPoint x: 683, startPoint y: 452, endPoint x: 463, endPoint y: 396, distance: 227.8
click at [463, 396] on div "Bank name (Select from our list, or add a new bank ) (HONG KONG REGION) BANK OF…" at bounding box center [624, 406] width 392 height 162
type input "JiuJiang Z-Plastic Material Co,.Ltd."
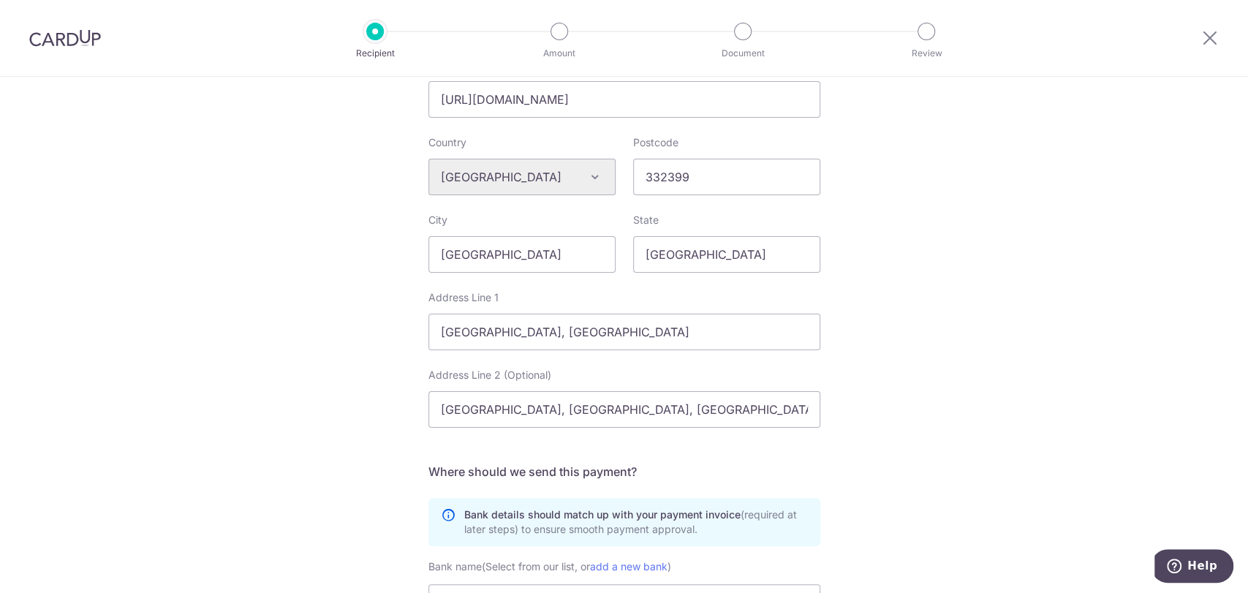
scroll to position [268, 0]
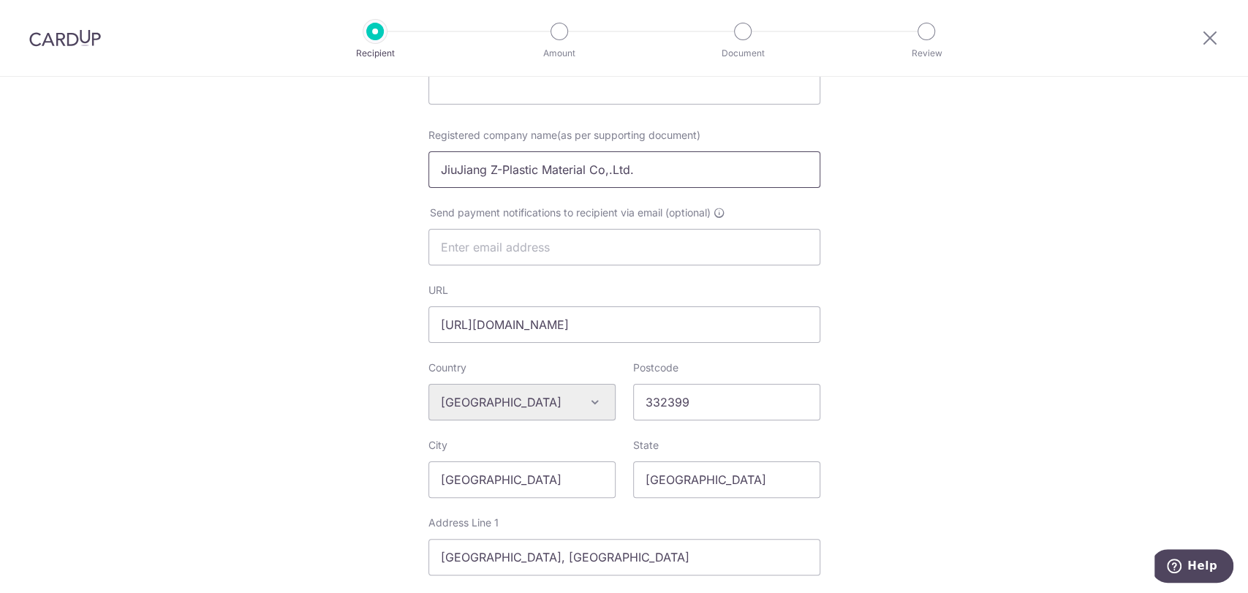
drag, startPoint x: 659, startPoint y: 167, endPoint x: 108, endPoint y: 113, distance: 553.0
click at [108, 113] on div "Who would you like to pay? Your recipient does not need a CardUp account to rec…" at bounding box center [624, 429] width 1248 height 1241
click at [658, 331] on input "https://www.autai.com/en/index.html" at bounding box center [624, 324] width 392 height 37
drag, startPoint x: 687, startPoint y: 327, endPoint x: 344, endPoint y: 303, distance: 343.6
click at [344, 303] on div "Who would you like to pay? Your recipient does not need a CardUp account to rec…" at bounding box center [624, 429] width 1248 height 1241
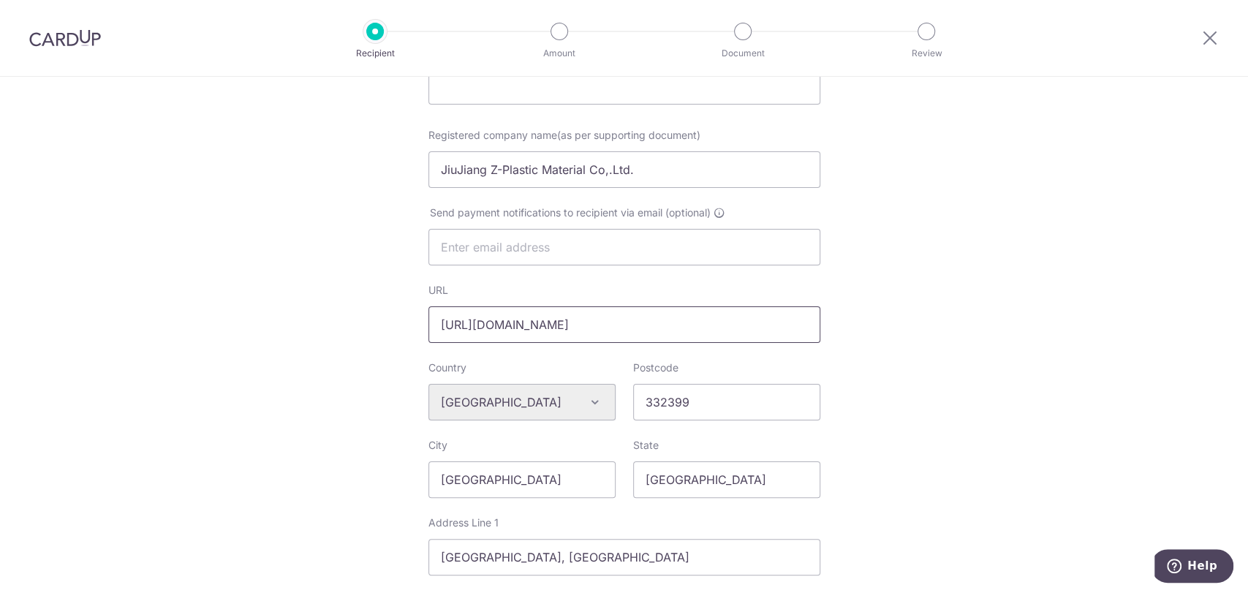
paste input "z-plastic.com"
type input "https://z-plastic.com"
click at [1134, 306] on div "Who would you like to pay? Your recipient does not need a CardUp account to rec…" at bounding box center [624, 429] width 1248 height 1241
click at [1114, 300] on div "Who would you like to pay? Your recipient does not need a CardUp account to rec…" at bounding box center [624, 429] width 1248 height 1241
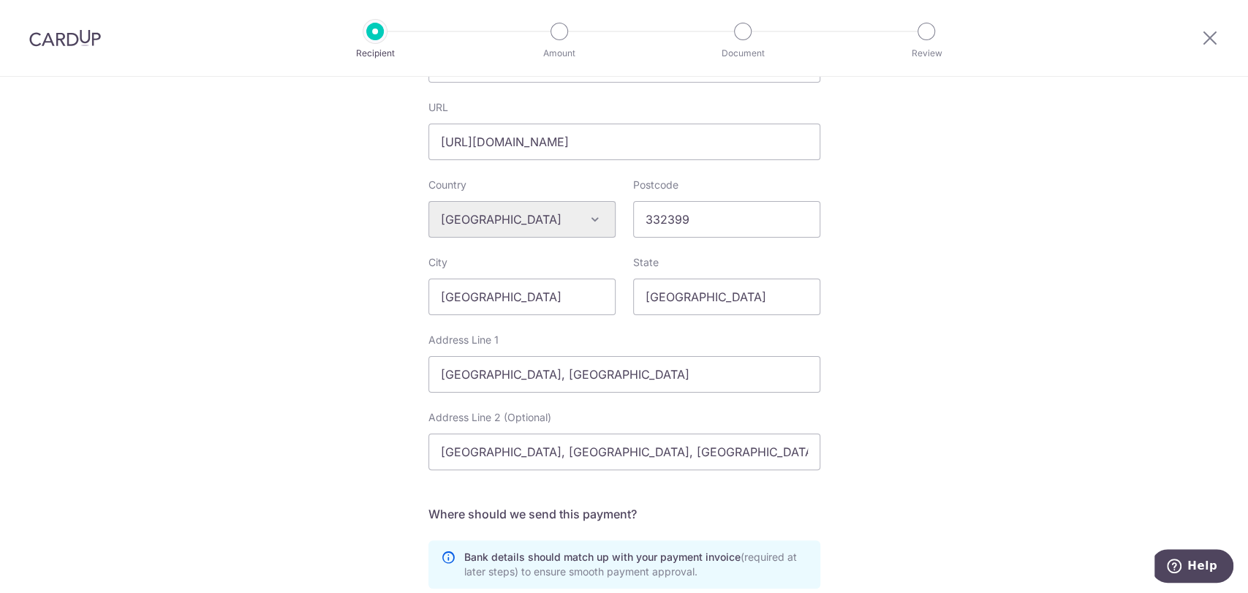
scroll to position [494, 0]
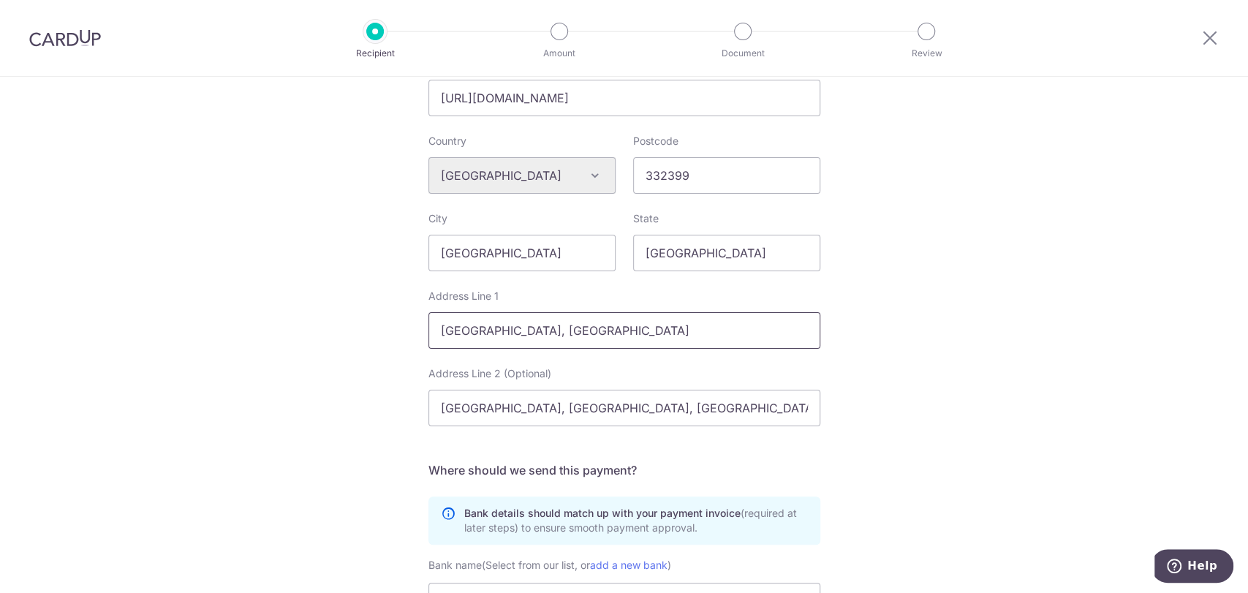
drag, startPoint x: 716, startPoint y: 319, endPoint x: 722, endPoint y: 327, distance: 9.8
click at [722, 327] on input "WANFU INDUSTRIAL ZONE, WUNING COUNTY" at bounding box center [624, 330] width 392 height 37
drag, startPoint x: 724, startPoint y: 329, endPoint x: 263, endPoint y: 296, distance: 461.6
click at [263, 296] on div "Who would you like to pay? Your recipient does not need a CardUp account to rec…" at bounding box center [624, 203] width 1248 height 1241
drag, startPoint x: 657, startPoint y: 404, endPoint x: 230, endPoint y: 382, distance: 428.2
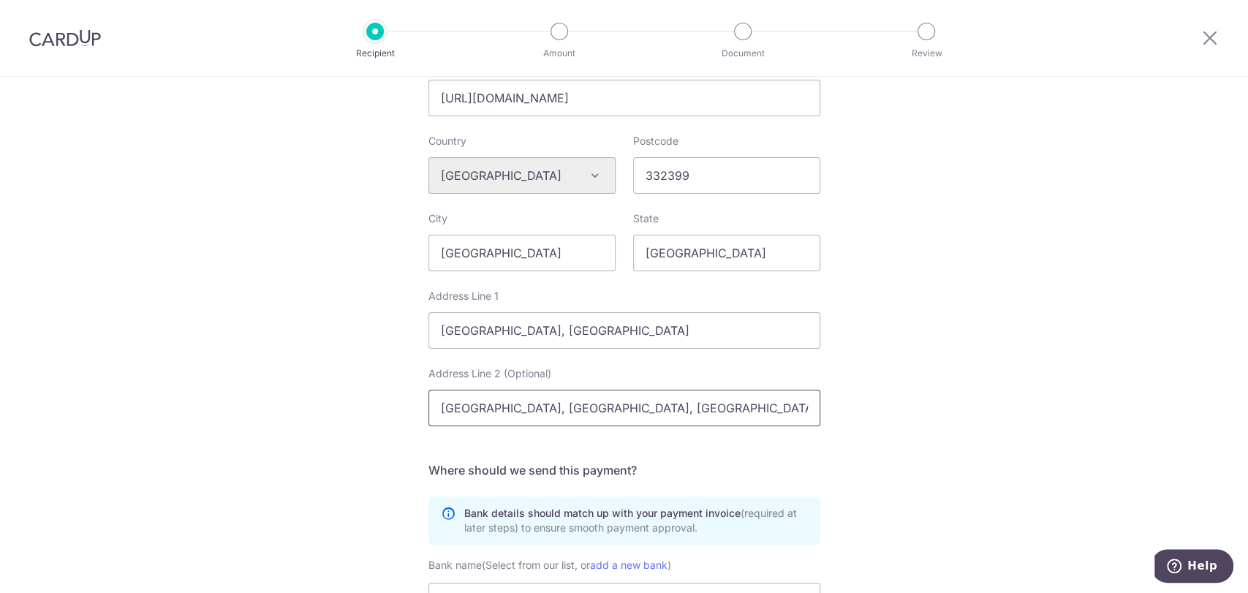
click at [230, 382] on div "Who would you like to pay? Your recipient does not need a CardUp account to rec…" at bounding box center [624, 203] width 1248 height 1241
click at [704, 176] on input "332399" at bounding box center [726, 175] width 187 height 37
drag, startPoint x: 740, startPoint y: 172, endPoint x: 327, endPoint y: 126, distance: 415.4
click at [328, 126] on div "Who would you like to pay? Your recipient does not need a CardUp account to rec…" at bounding box center [624, 203] width 1248 height 1241
paste input "00"
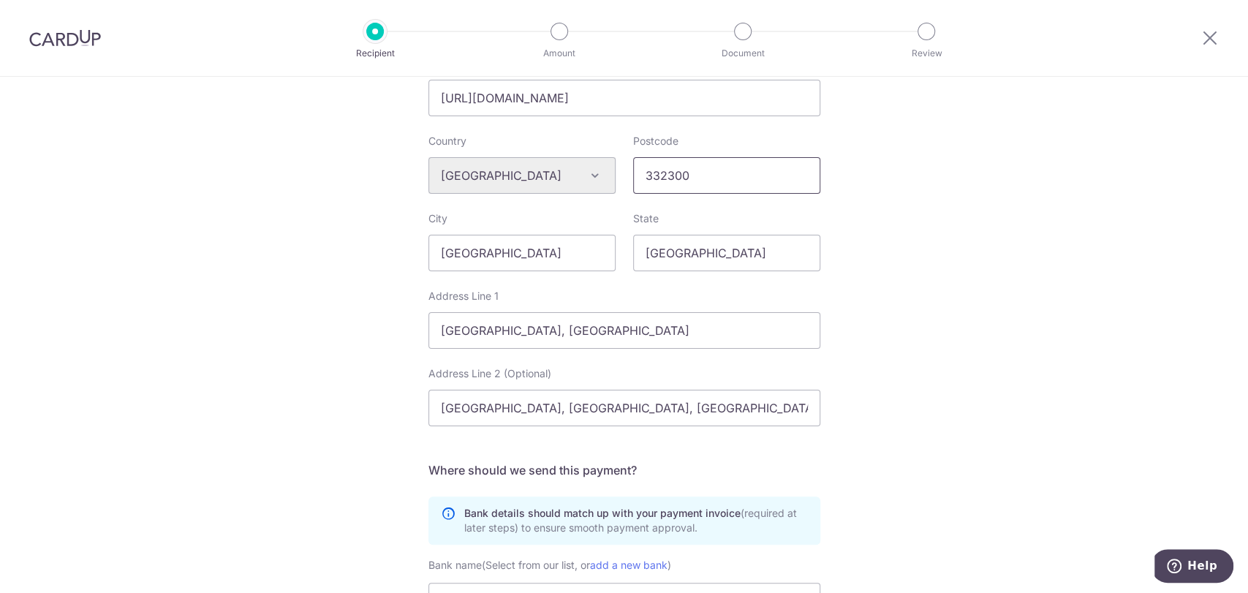
type input "332300"
click at [1010, 265] on div "Who would you like to pay? Your recipient does not need a CardUp account to rec…" at bounding box center [624, 203] width 1248 height 1241
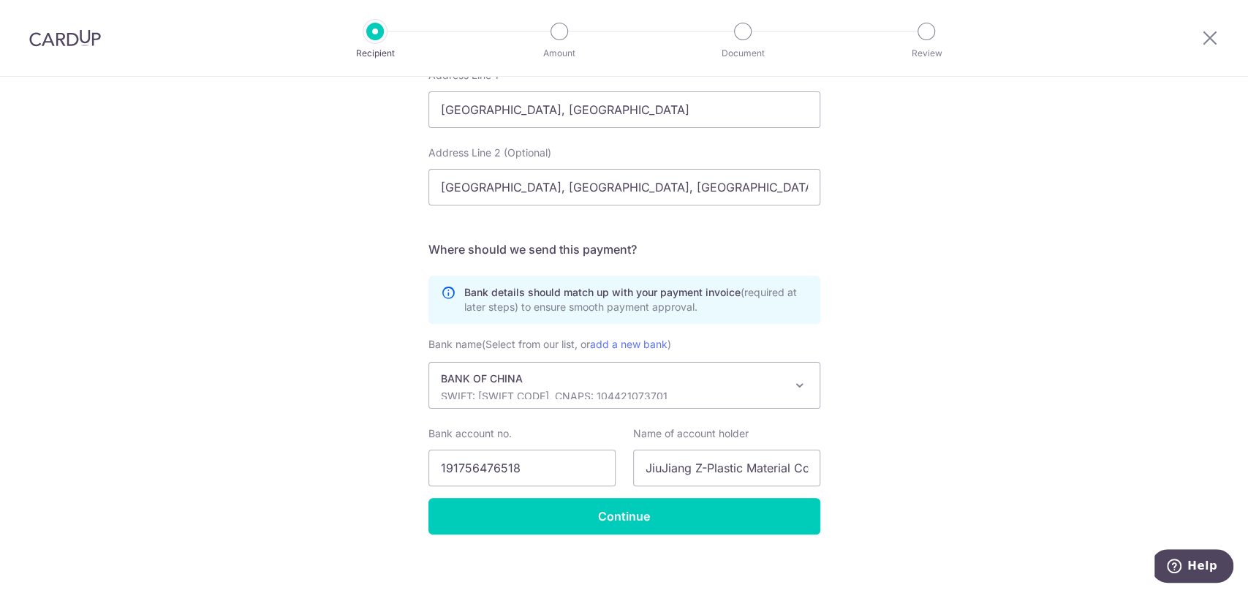
scroll to position [725, 0]
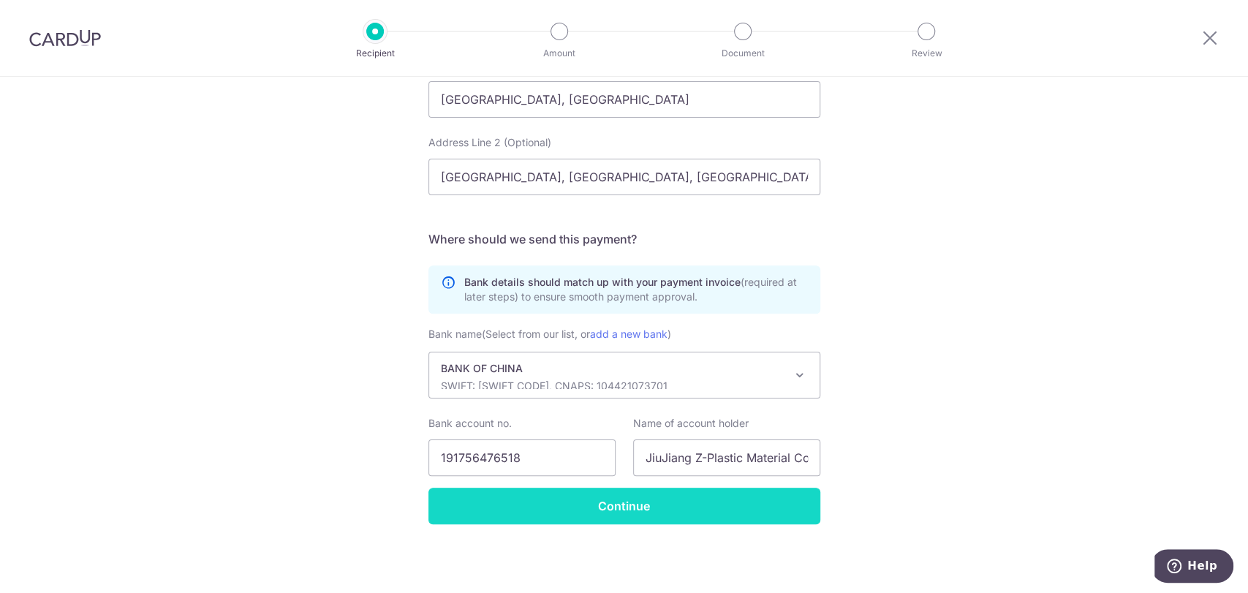
click at [617, 504] on input "Continue" at bounding box center [624, 506] width 392 height 37
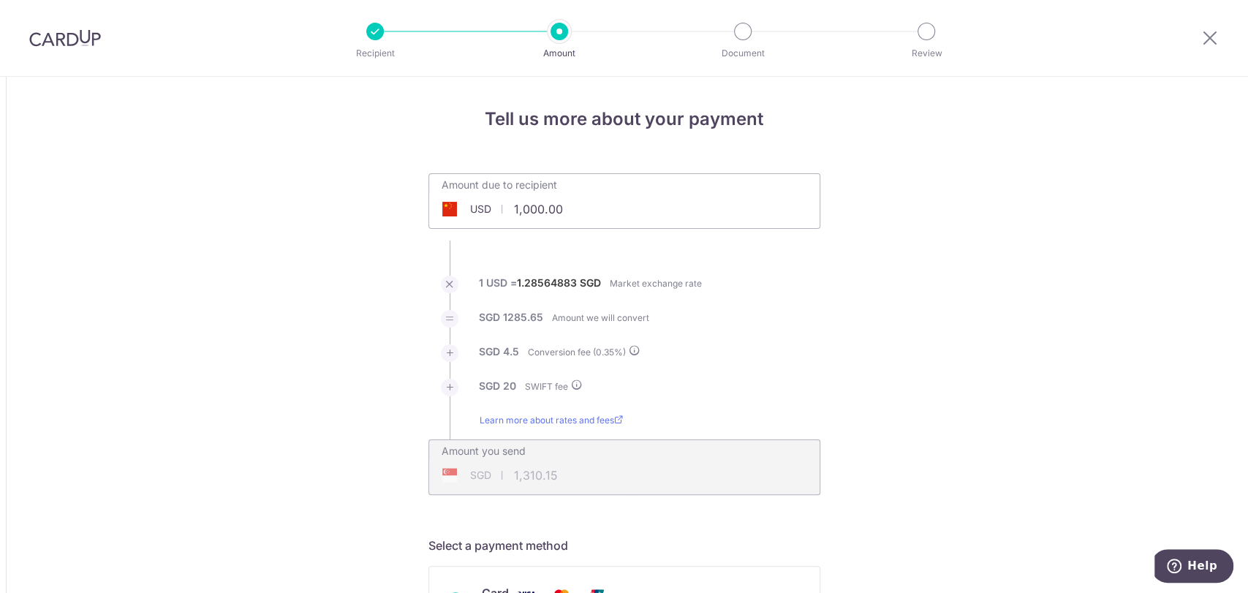
drag, startPoint x: 585, startPoint y: 208, endPoint x: 403, endPoint y: 191, distance: 183.4
paste input "5,769.18"
click at [574, 475] on div "SGD 1,310.15 1310.15" at bounding box center [530, 475] width 203 height 34
type input "5,769.18"
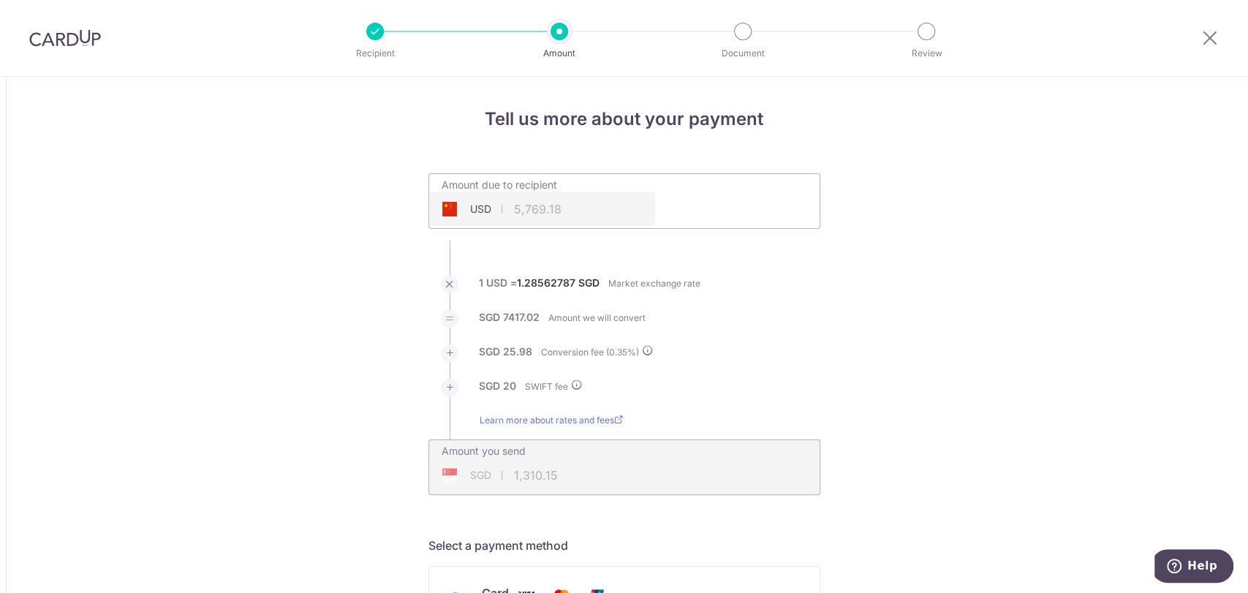
type input "7,463.00"
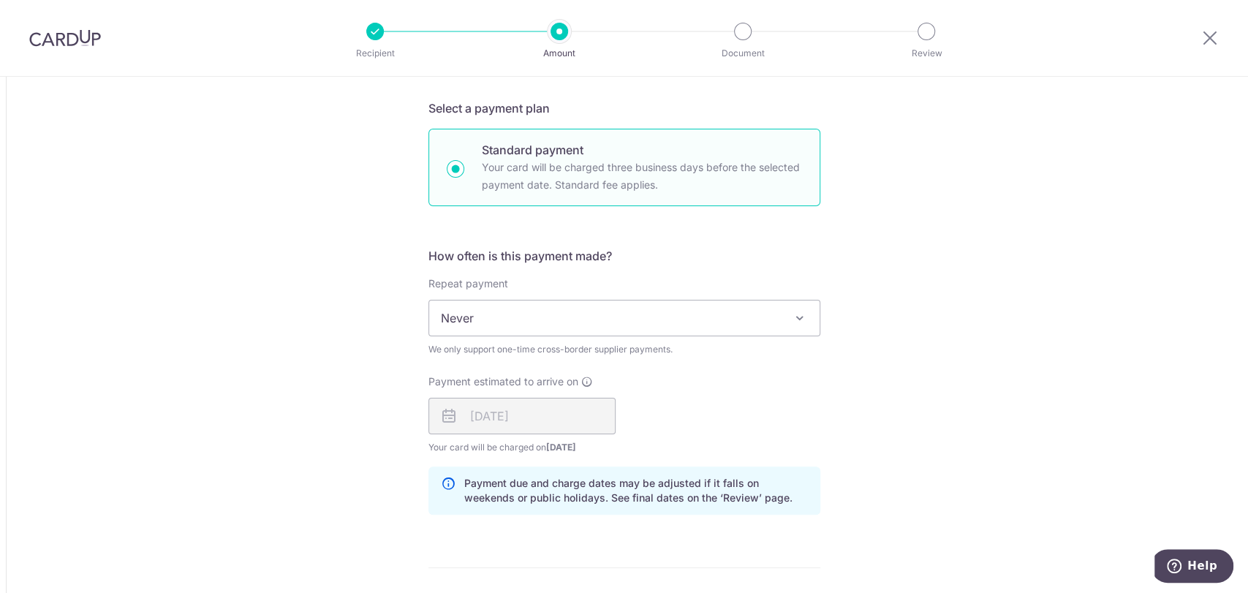
scroll to position [807, 0]
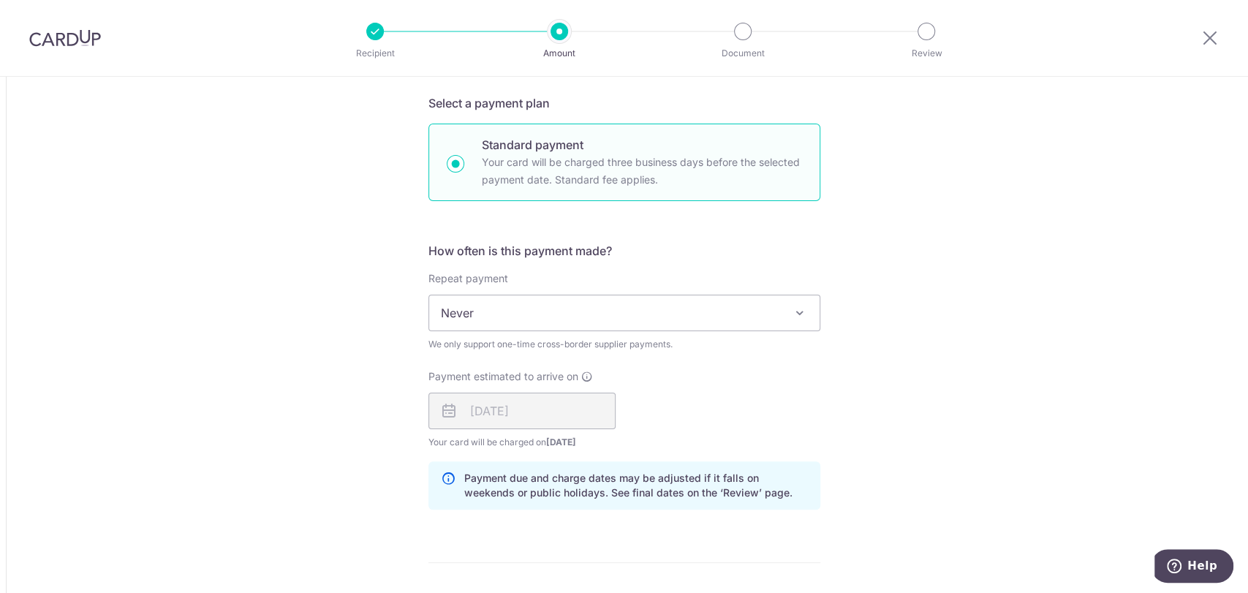
click at [807, 438] on div "Payment estimated to arrive on 11/09/2025 Your card will be charged on 08/09/20…" at bounding box center [624, 409] width 409 height 80
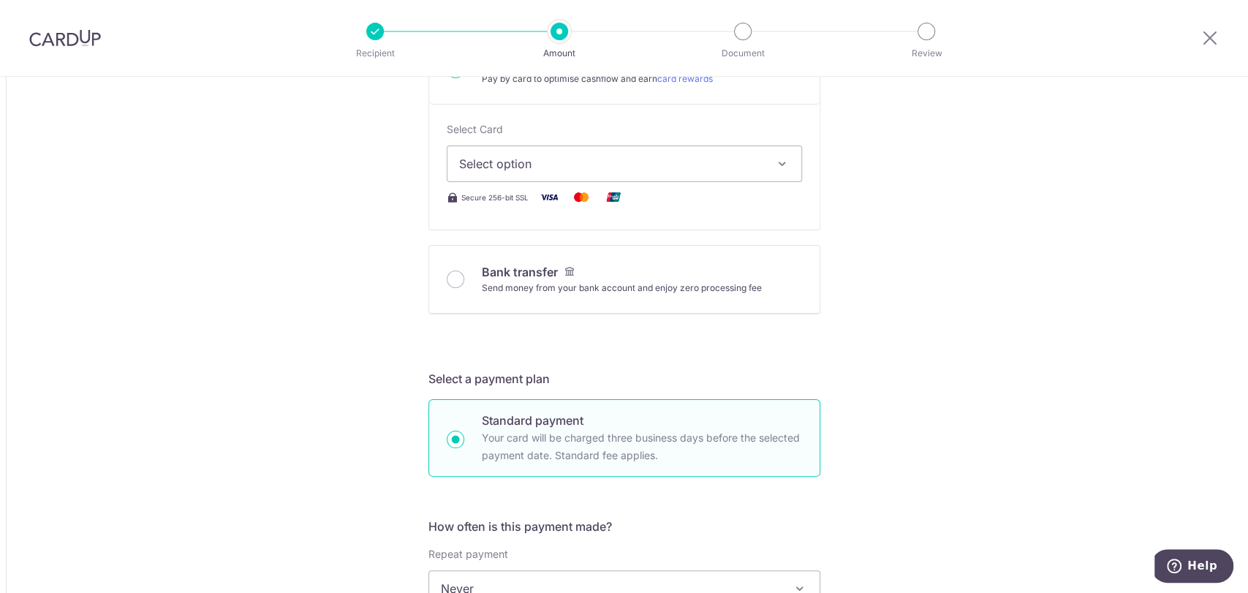
scroll to position [534, 0]
click at [590, 153] on span "Select option" at bounding box center [611, 162] width 304 height 18
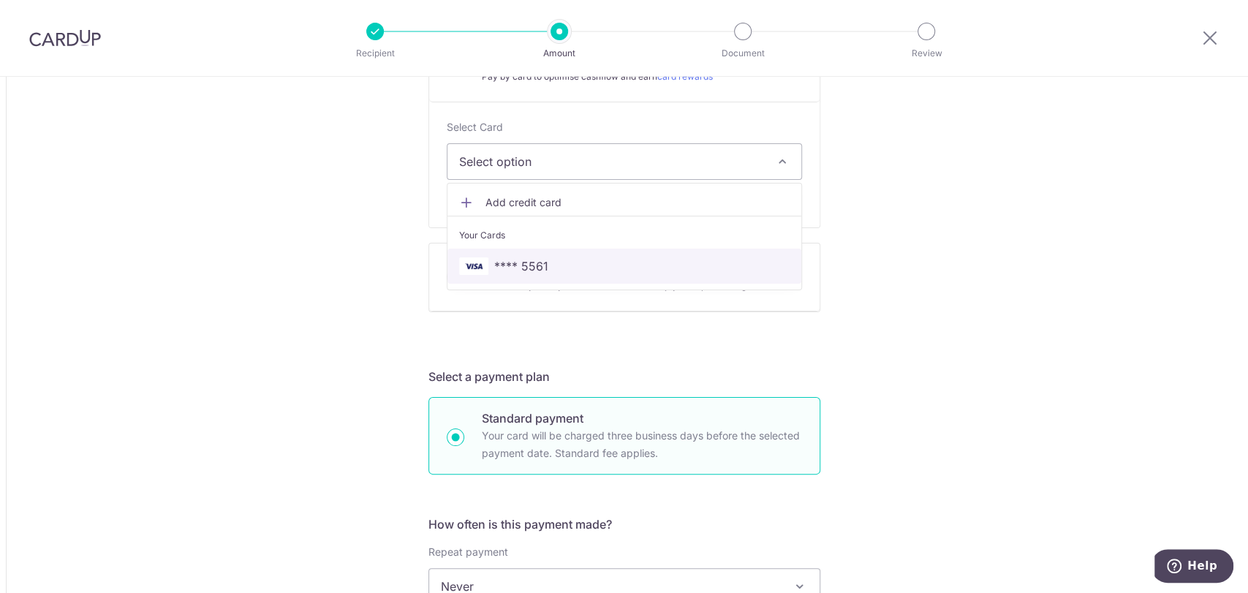
drag, startPoint x: 516, startPoint y: 273, endPoint x: 820, endPoint y: 249, distance: 305.0
click at [516, 273] on span "**** 5561" at bounding box center [521, 266] width 54 height 18
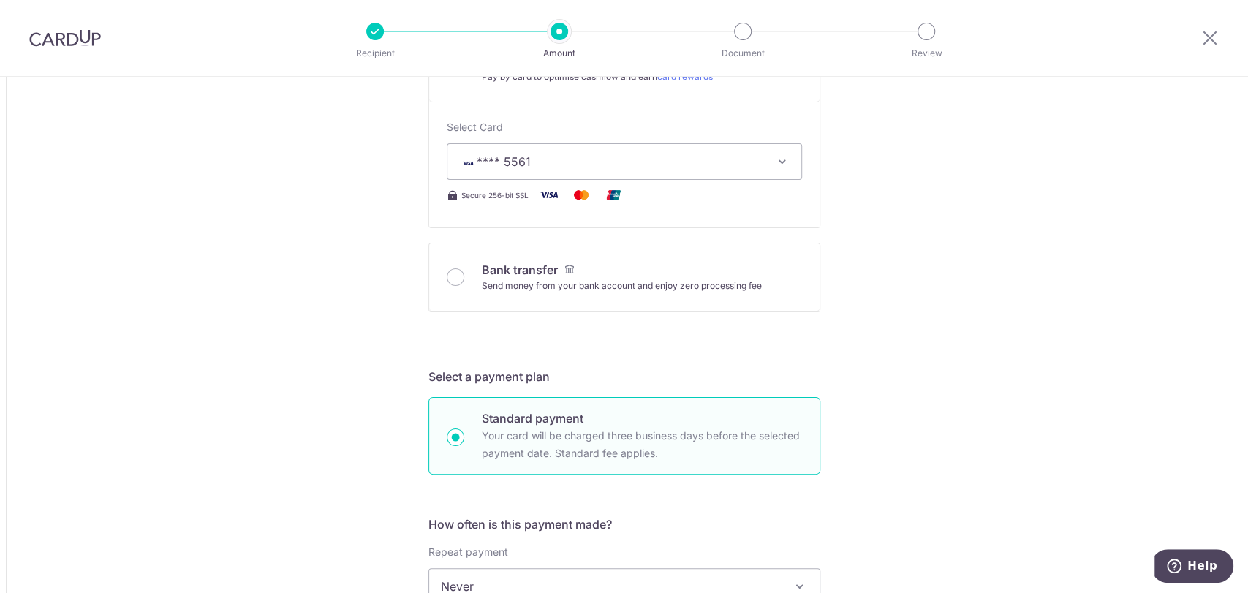
type input "5,769.18"
type input "7,463.09"
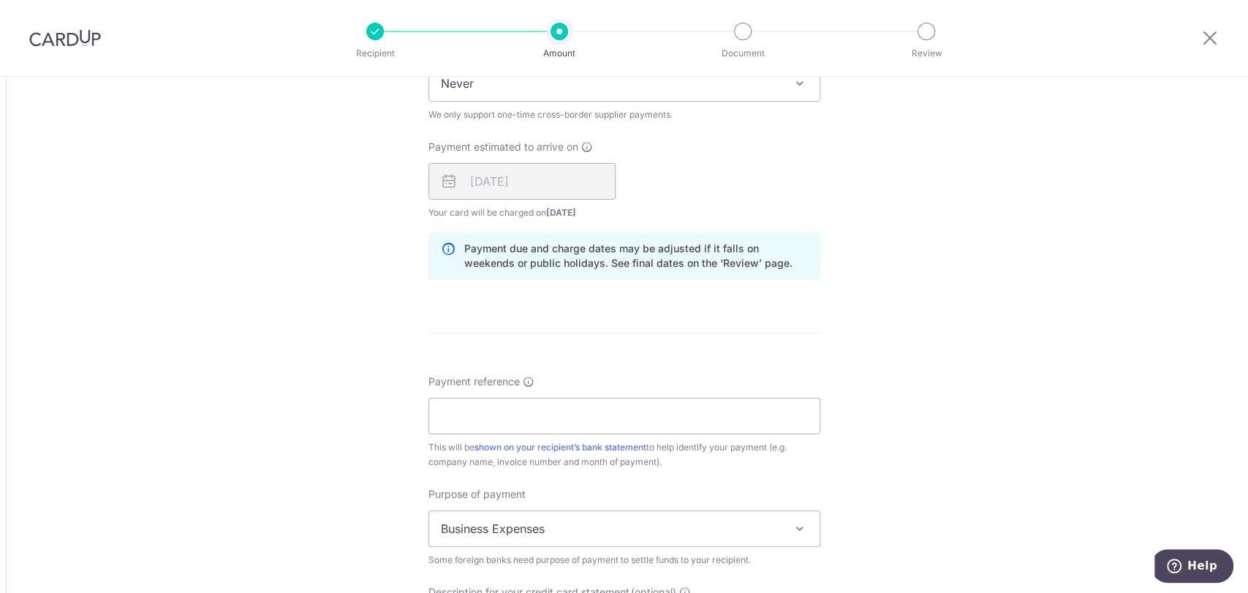
scroll to position [1042, 0]
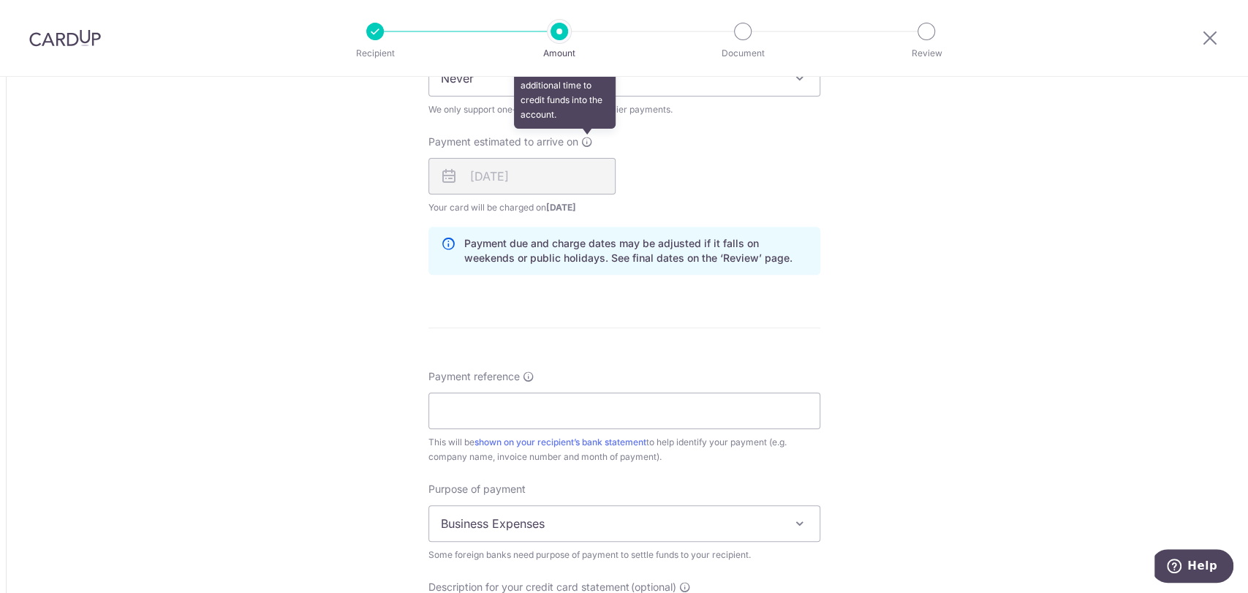
click at [581, 138] on icon at bounding box center [587, 142] width 12 height 12
click at [553, 205] on span "08/09/2025" at bounding box center [561, 207] width 30 height 11
click at [550, 181] on div "11/09/2025" at bounding box center [521, 176] width 187 height 37
click at [610, 405] on input "Payment reference" at bounding box center [624, 410] width 392 height 37
paste input "H017351"
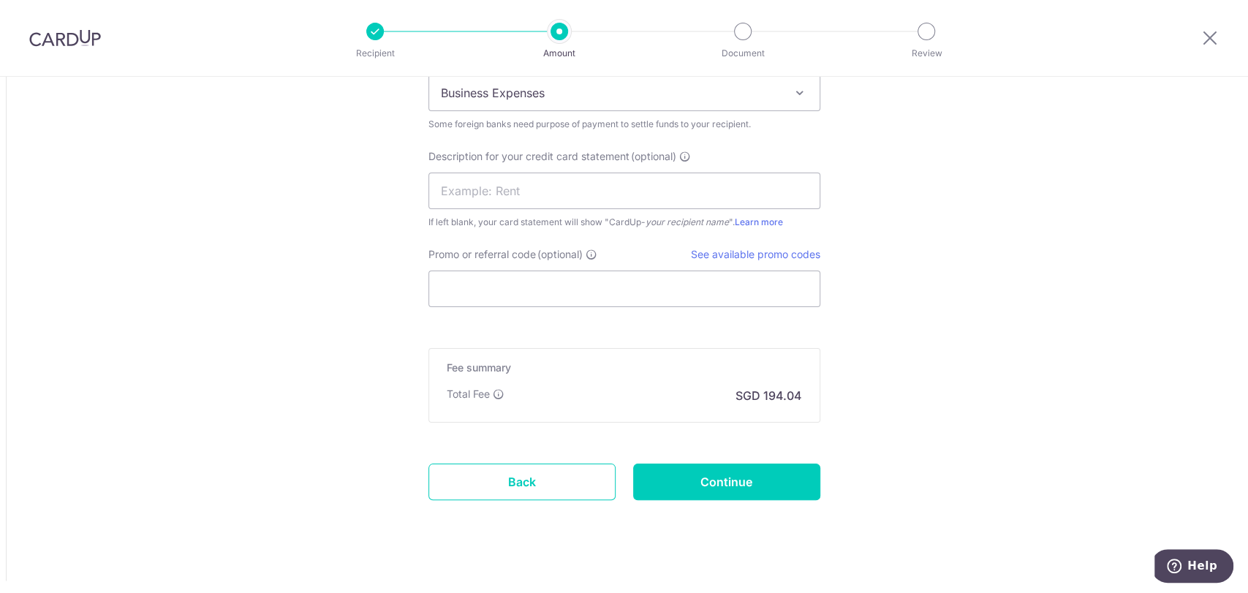
scroll to position [1380, 0]
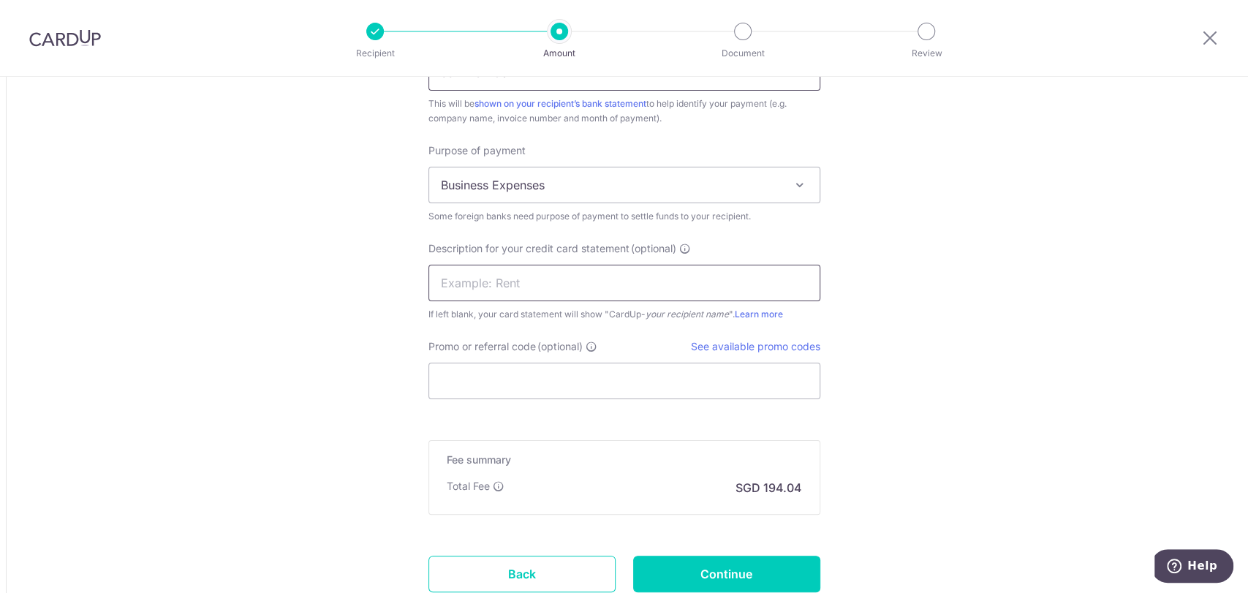
type input "JJA H017351"
click at [593, 286] on input "text" at bounding box center [624, 283] width 392 height 37
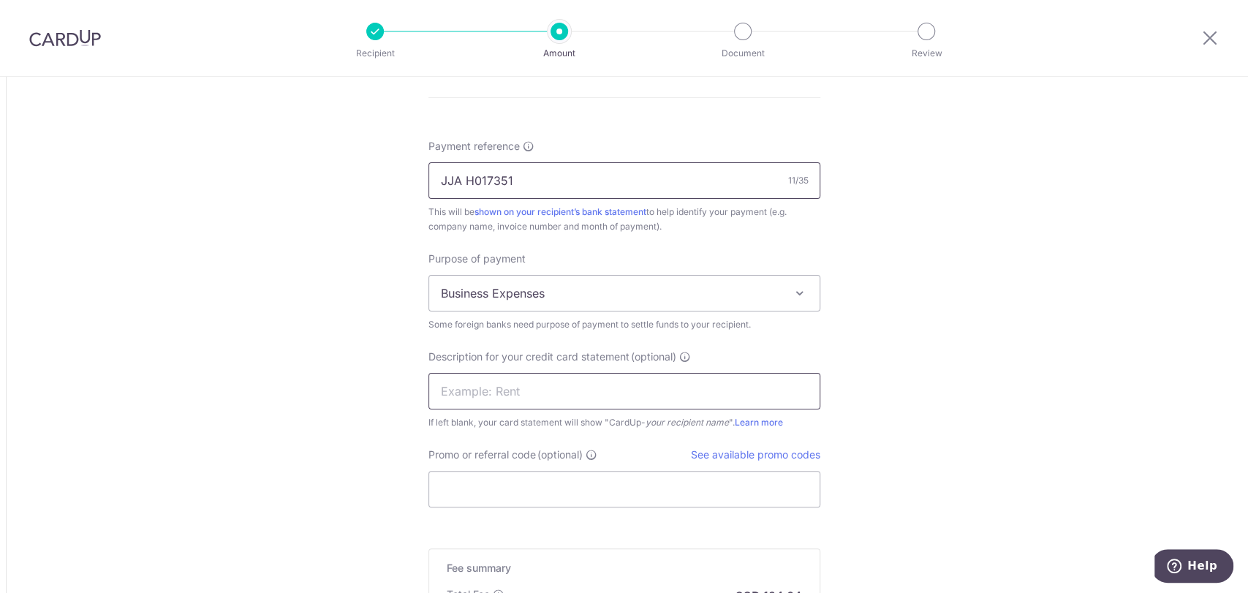
scroll to position [1267, 0]
drag, startPoint x: 561, startPoint y: 187, endPoint x: 202, endPoint y: 140, distance: 362.7
click at [466, 407] on input "text" at bounding box center [624, 396] width 392 height 37
paste input "JJA H017351"
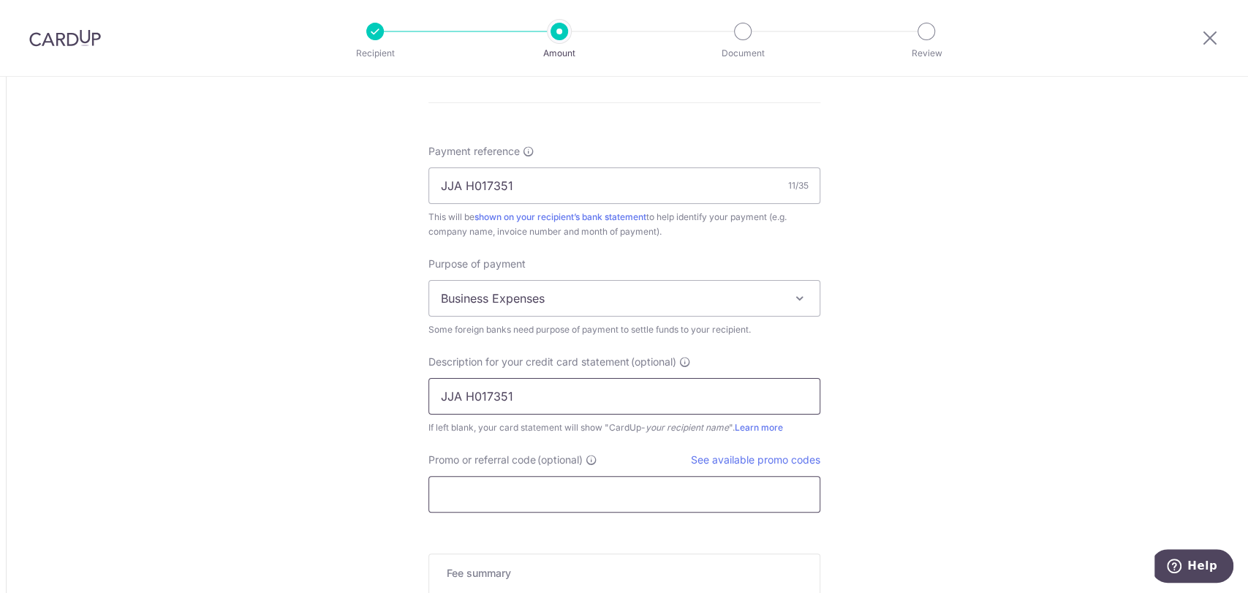
type input "JJA H017351"
click at [458, 493] on input "Promo or referral code (optional)" at bounding box center [624, 494] width 392 height 37
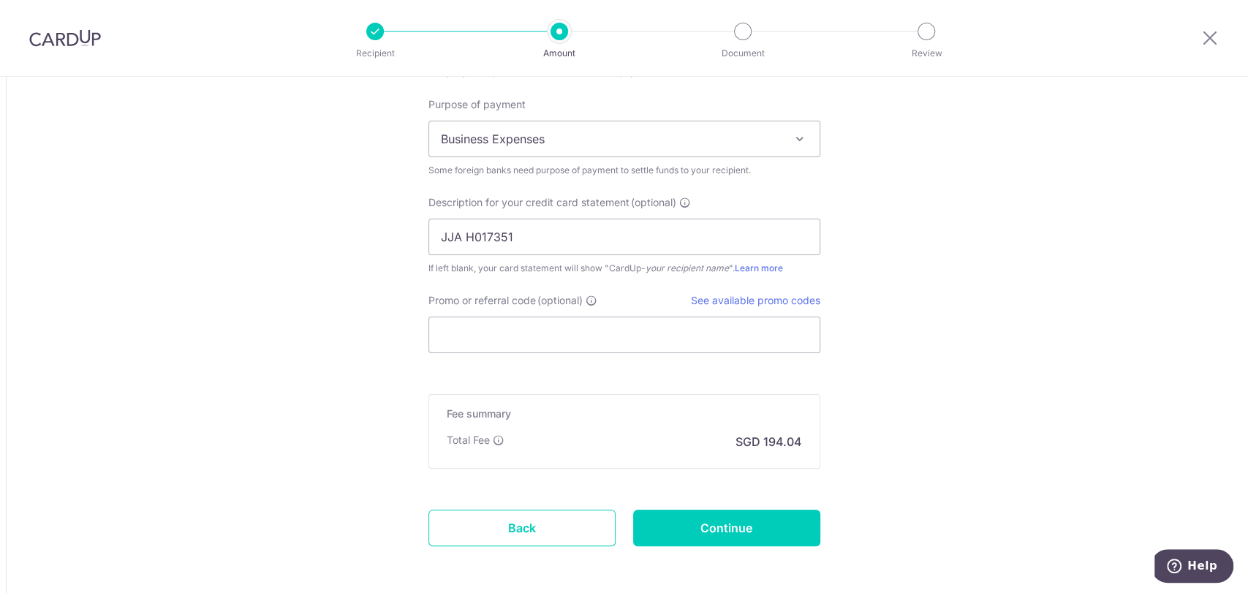
scroll to position [1484, 0]
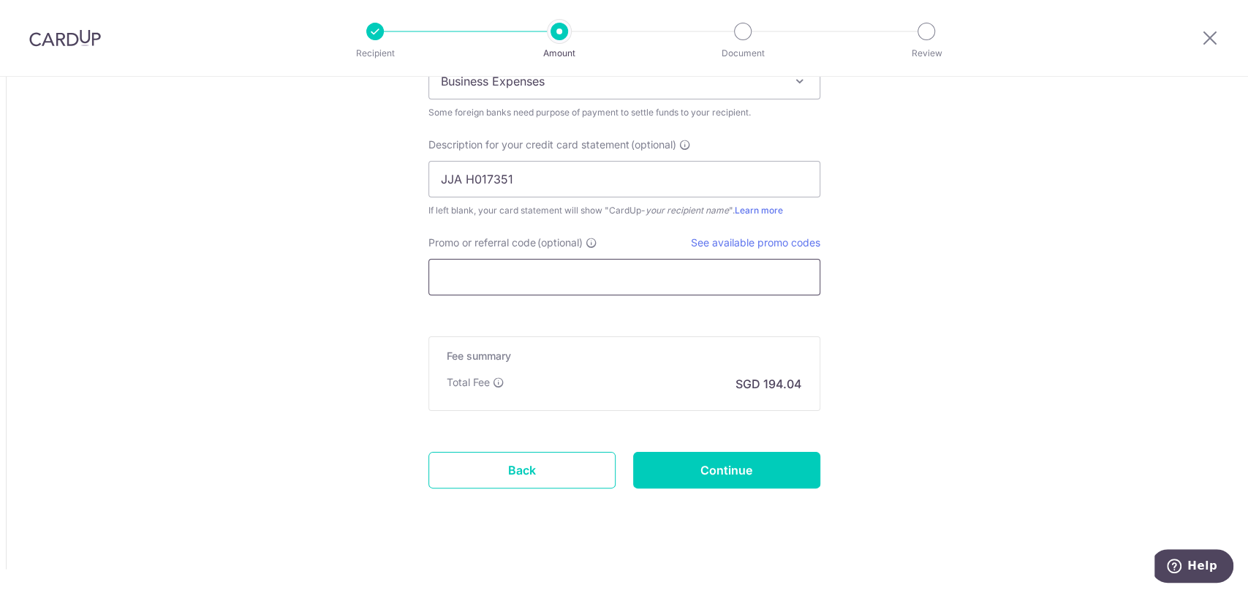
click at [656, 265] on input "Promo or referral code (optional)" at bounding box center [624, 277] width 392 height 37
paste input "SGNEW14"
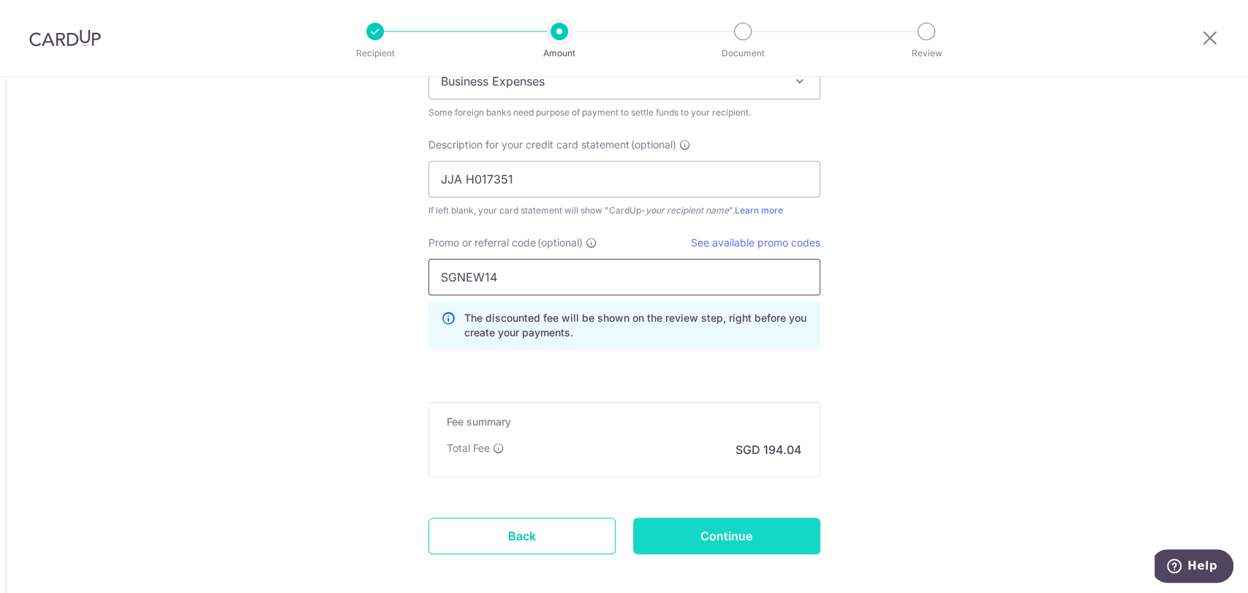
type input "SGNEW14"
click at [726, 536] on input "Continue" at bounding box center [726, 535] width 187 height 37
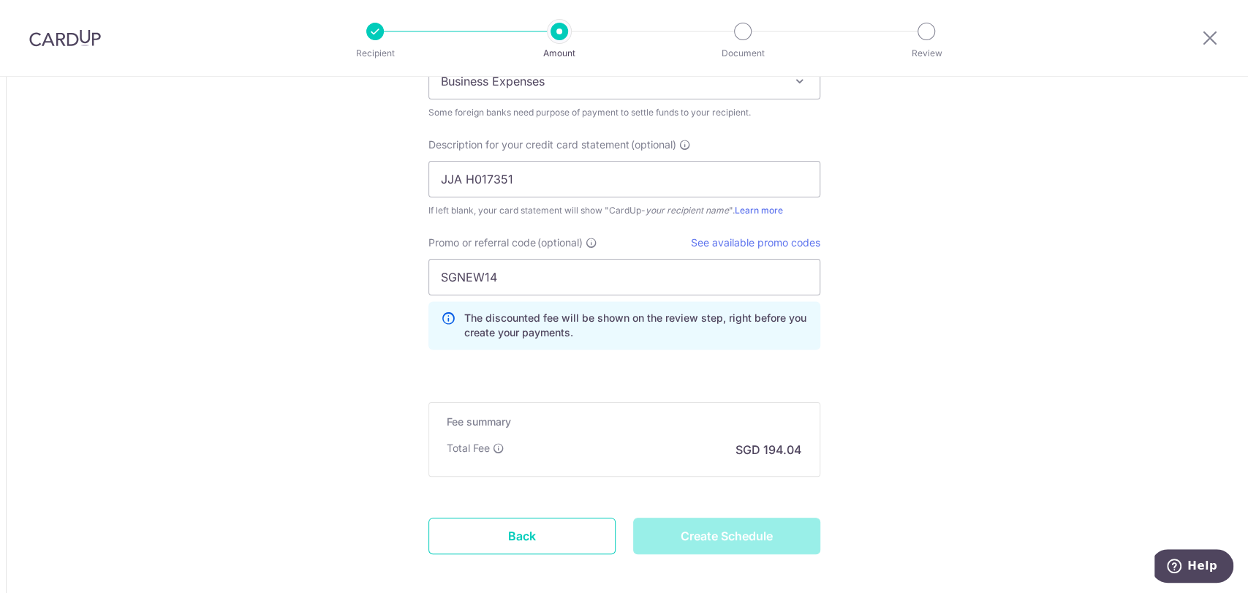
type input "Create Schedule"
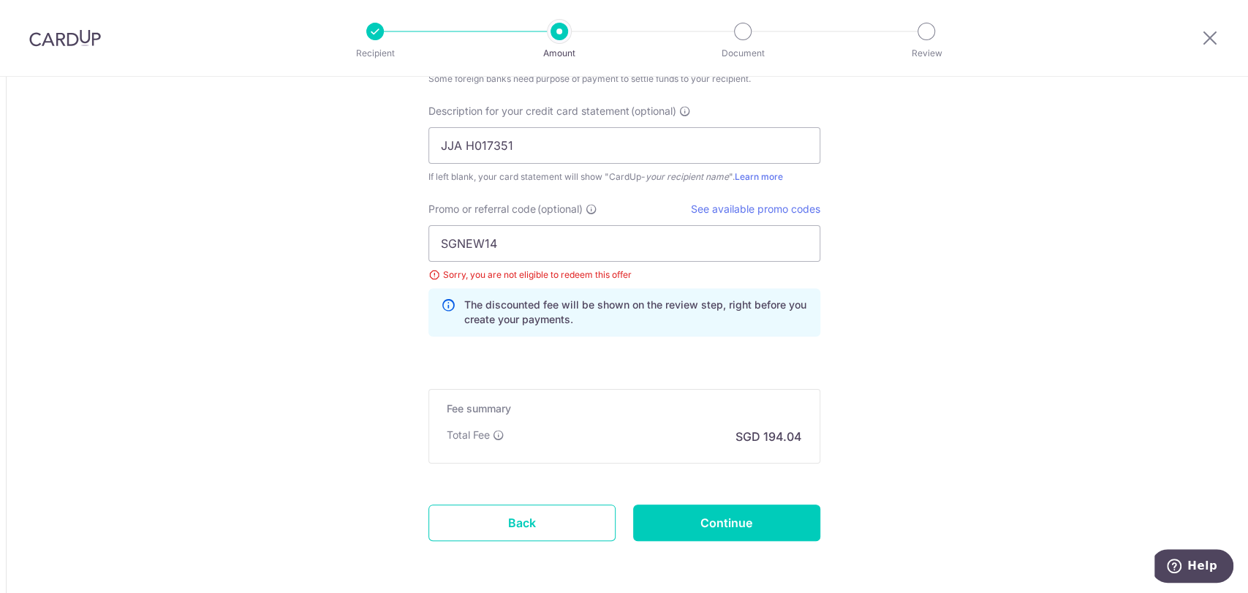
scroll to position [1492, 0]
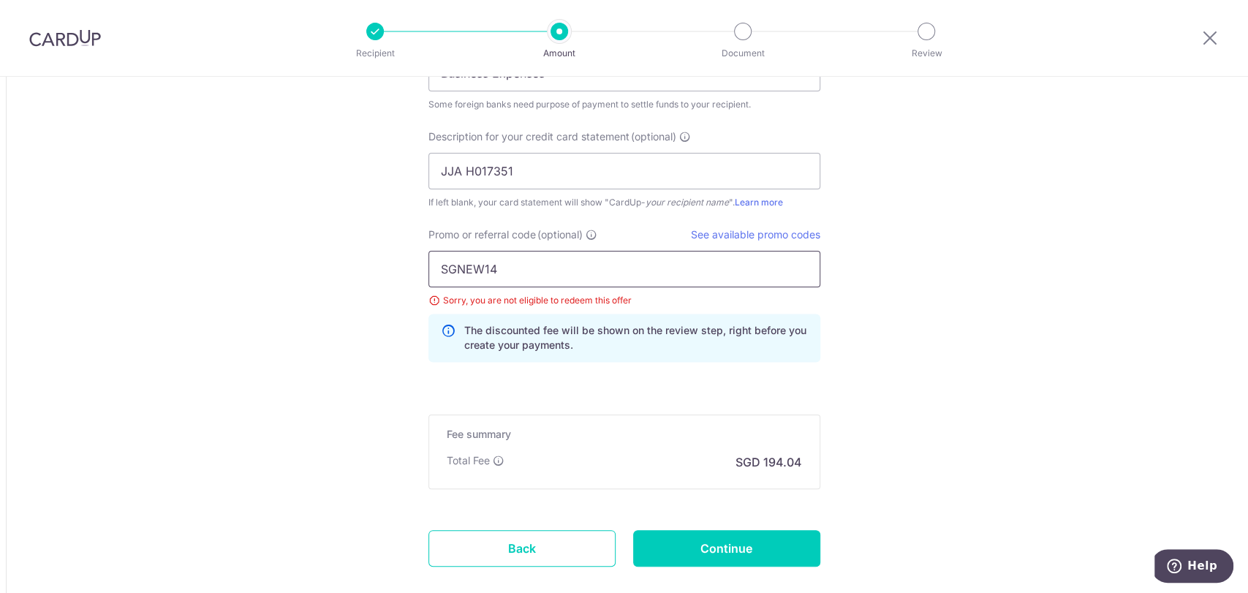
drag, startPoint x: 542, startPoint y: 270, endPoint x: 111, endPoint y: 221, distance: 434.1
click at [797, 545] on input "Continue" at bounding box center [726, 548] width 187 height 37
type input "Update Schedule"
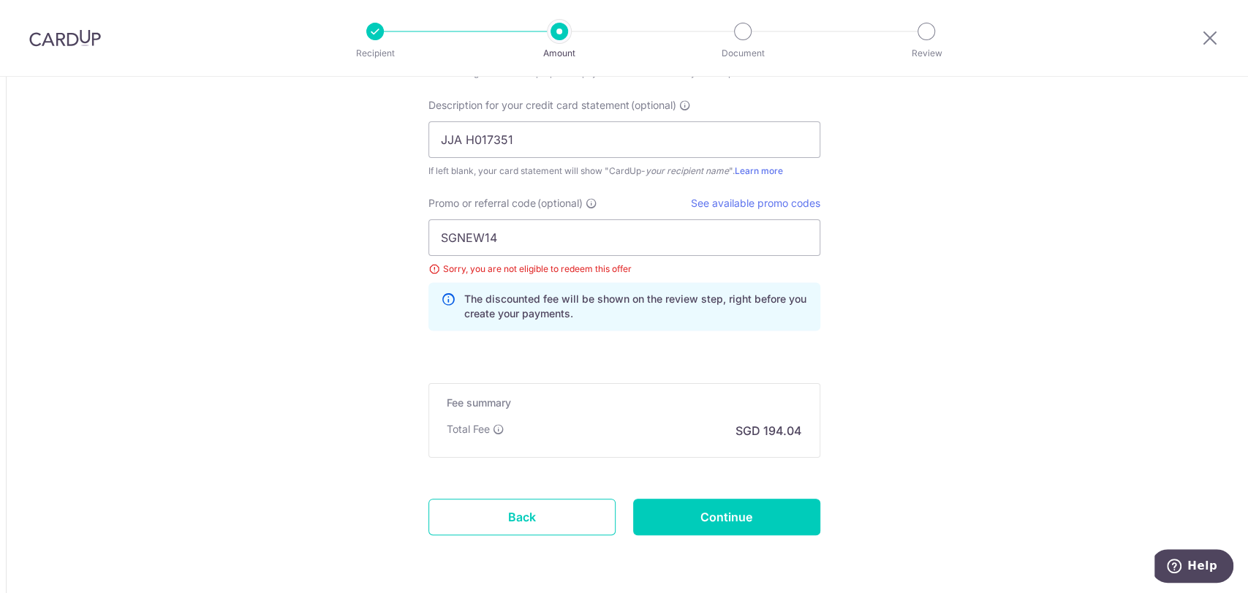
scroll to position [1492, 0]
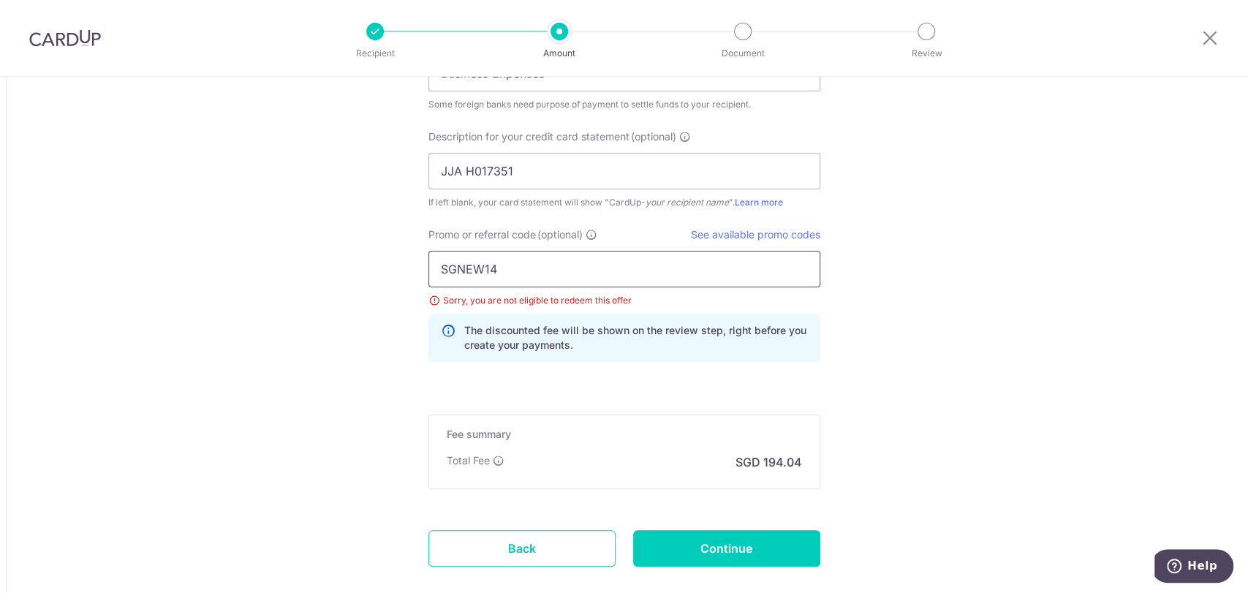
drag, startPoint x: 610, startPoint y: 270, endPoint x: 38, endPoint y: 216, distance: 574.8
paste input "BOFF185"
type input "BOFF185"
click at [734, 552] on input "Continue" at bounding box center [726, 548] width 187 height 37
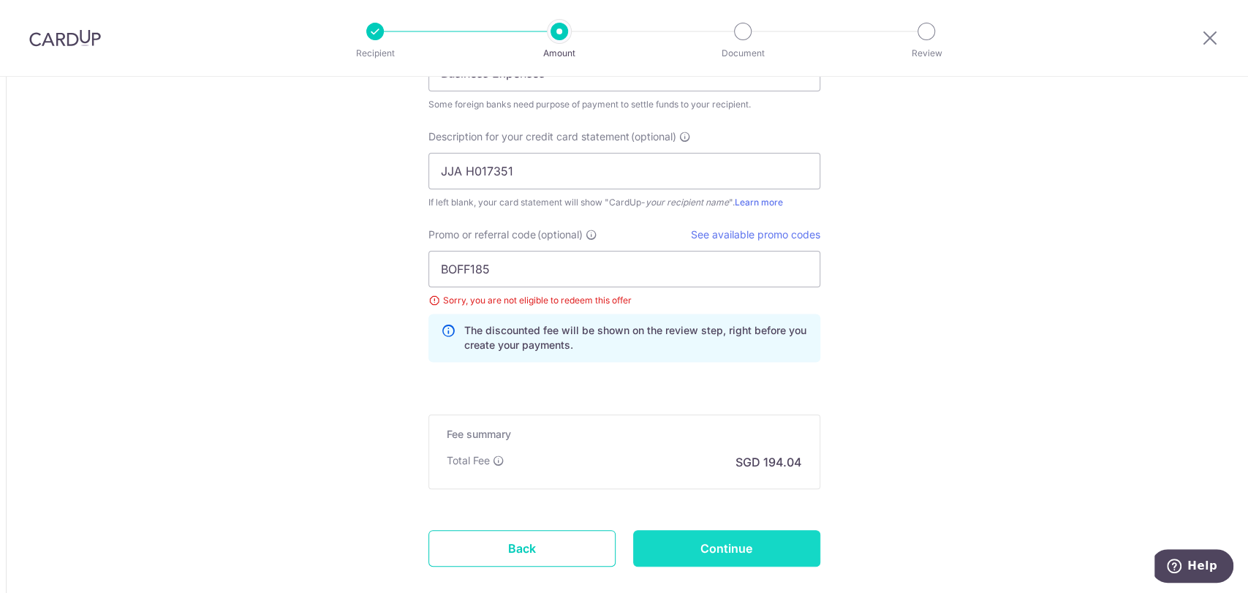
type input "Update Schedule"
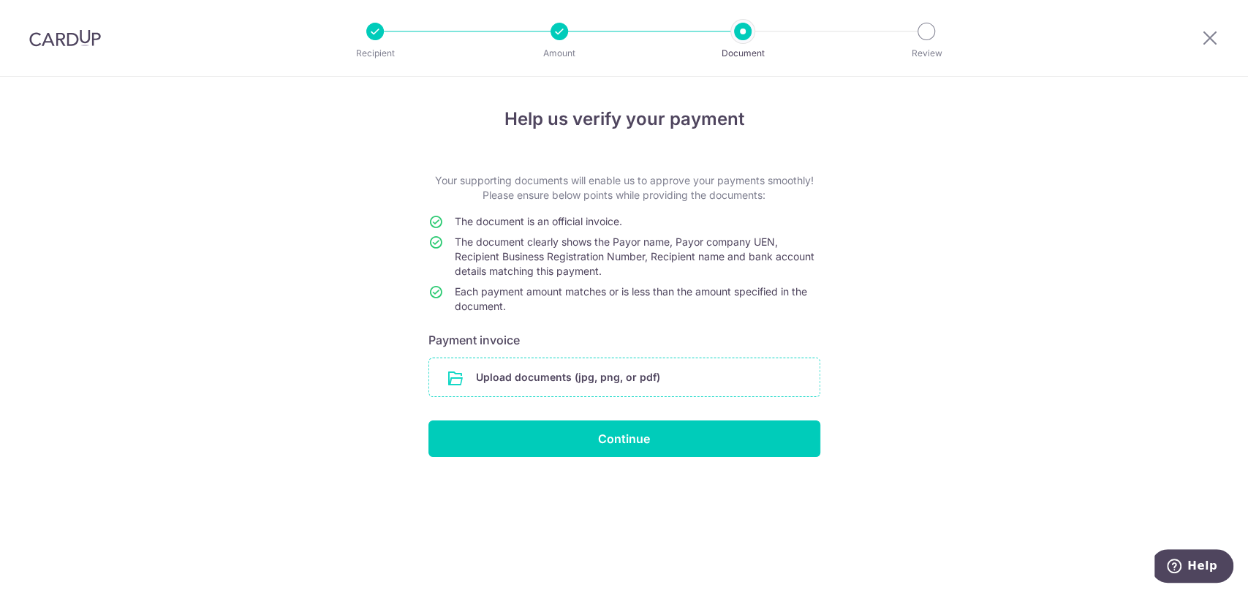
click at [642, 375] on input "file" at bounding box center [624, 377] width 390 height 38
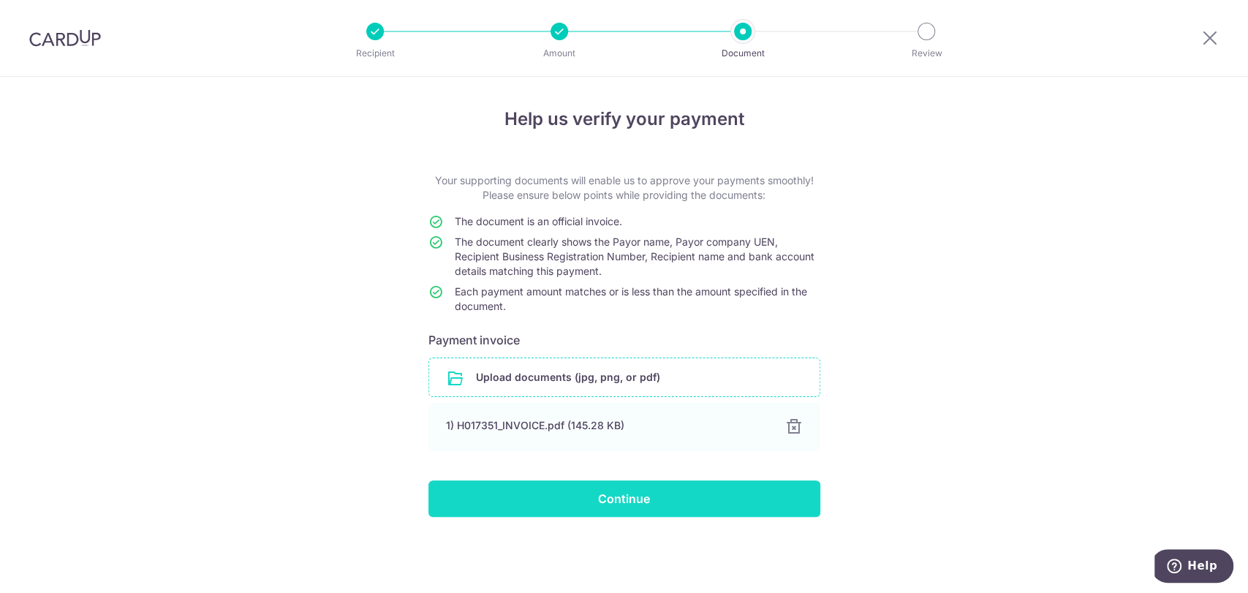
click at [617, 513] on input "Continue" at bounding box center [624, 498] width 392 height 37
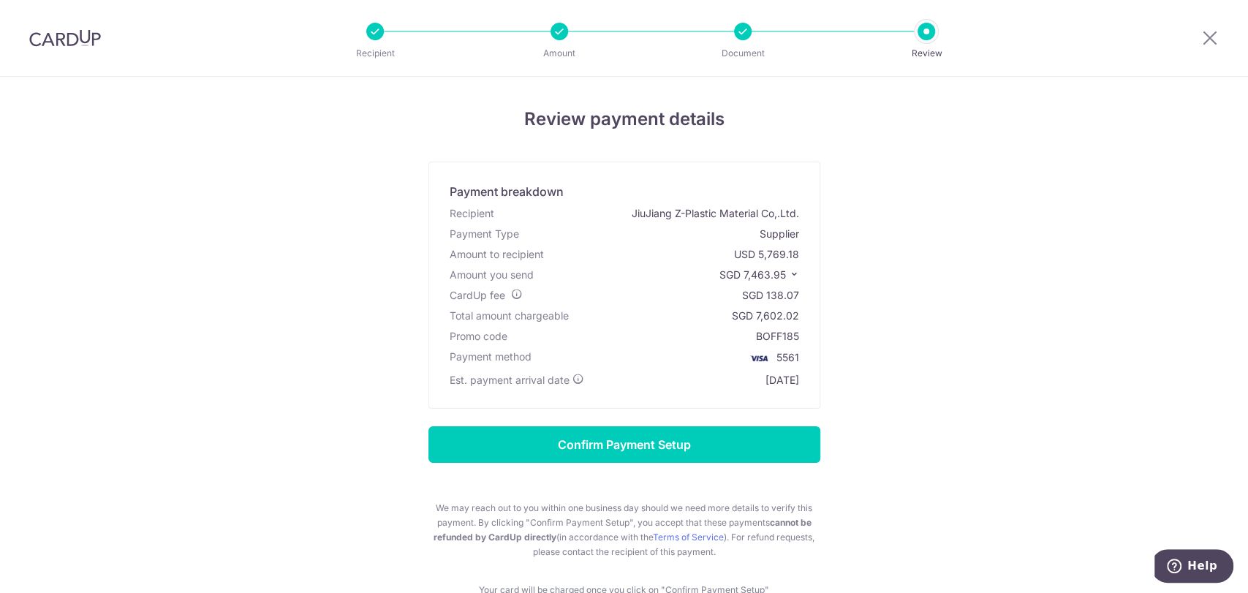
click at [789, 276] on icon at bounding box center [794, 274] width 10 height 10
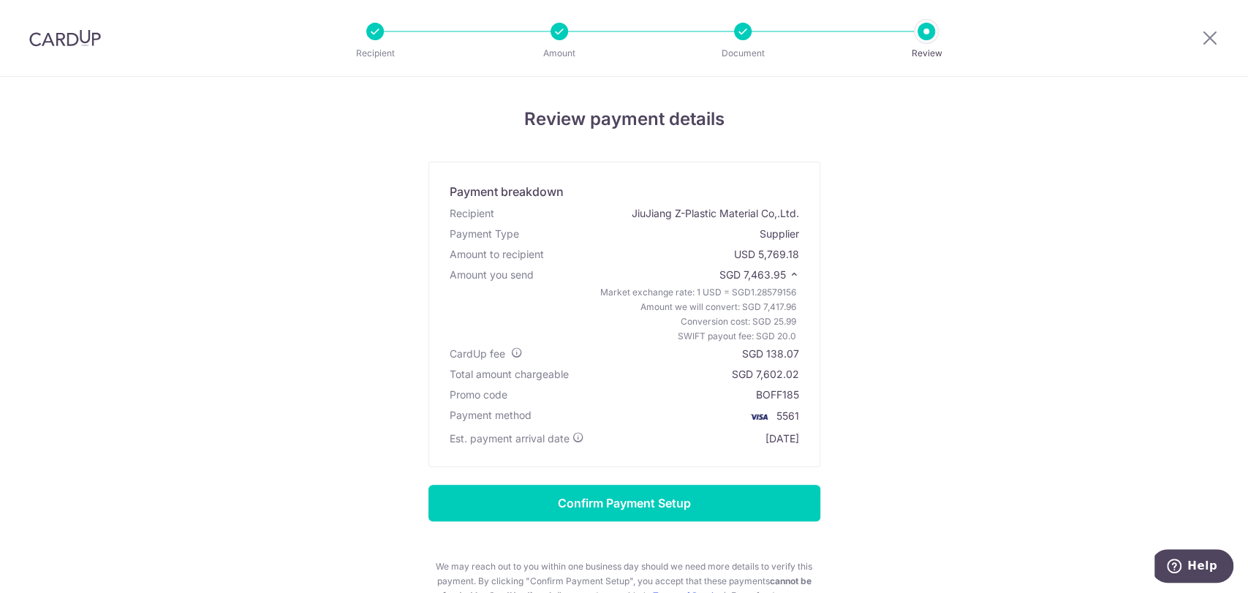
click at [789, 275] on icon at bounding box center [794, 274] width 10 height 10
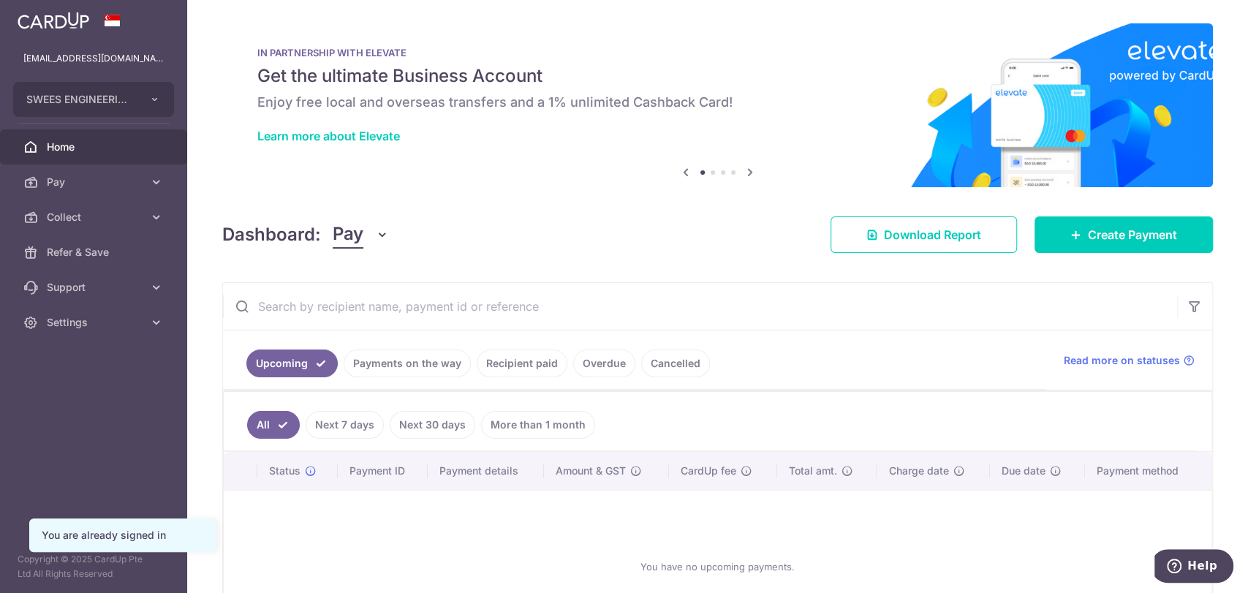
click at [128, 67] on div "[EMAIL_ADDRESS][DOMAIN_NAME]" at bounding box center [93, 58] width 187 height 35
click at [80, 323] on span "Settings" at bounding box center [95, 322] width 96 height 15
click at [83, 392] on span "Logout" at bounding box center [95, 392] width 96 height 15
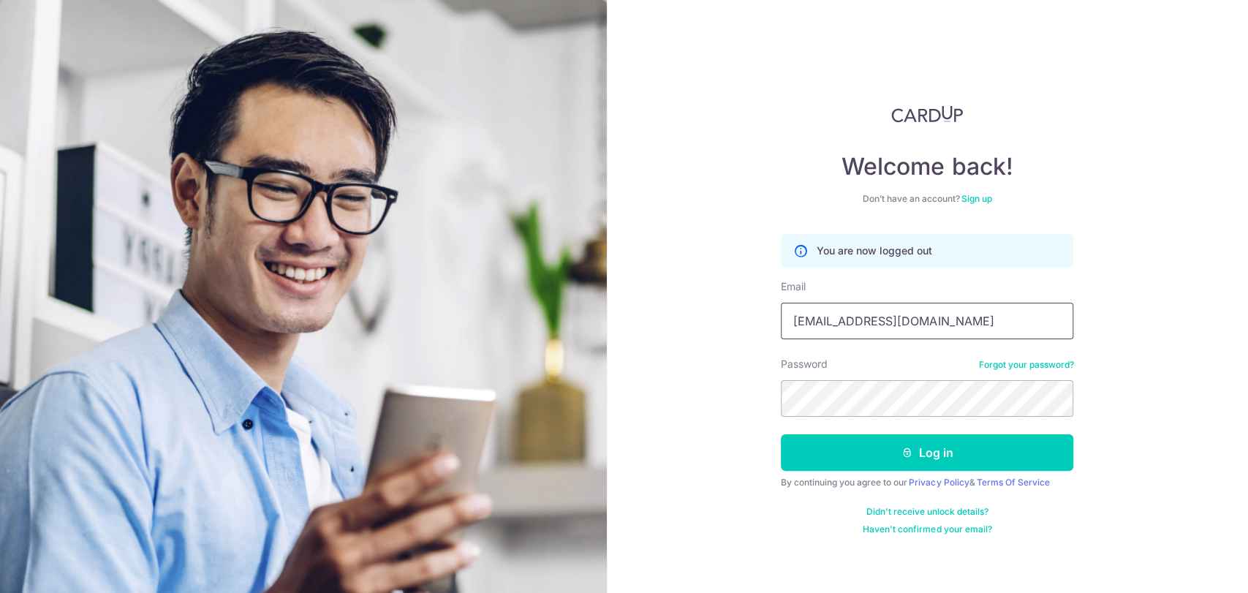
click at [976, 311] on input "accounts@sweesengrg.com.sg" at bounding box center [927, 321] width 292 height 37
type input "Darren@sweesengrg.com.sg"
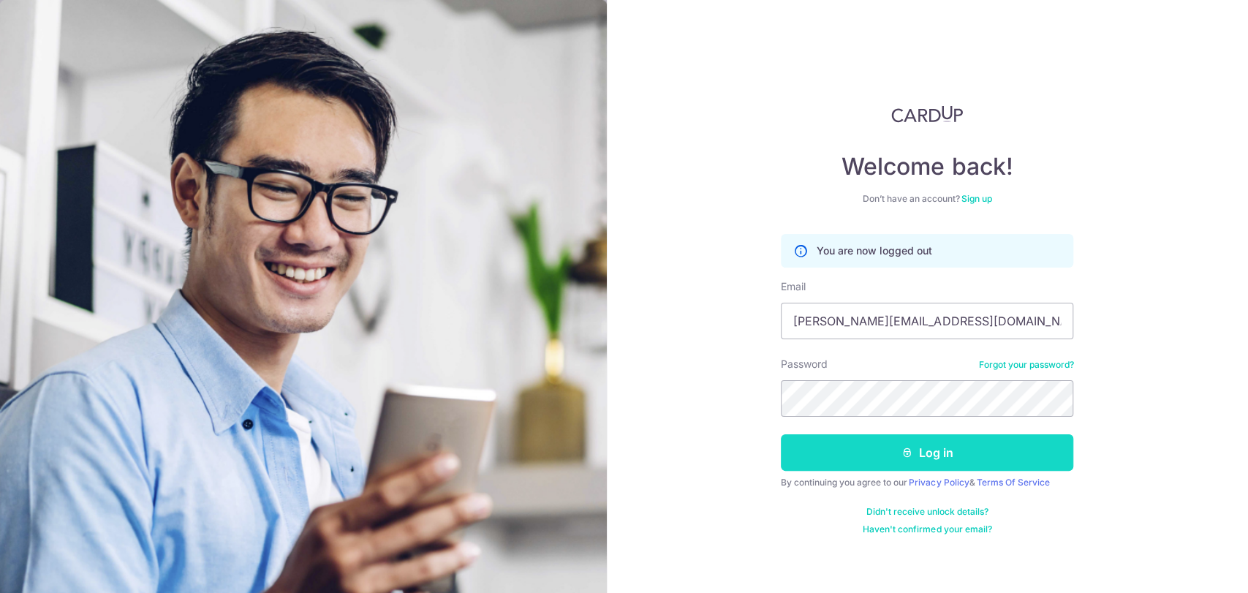
click at [904, 467] on button "Log in" at bounding box center [927, 452] width 292 height 37
